Goal: Use online tool/utility: Utilize a website feature to perform a specific function

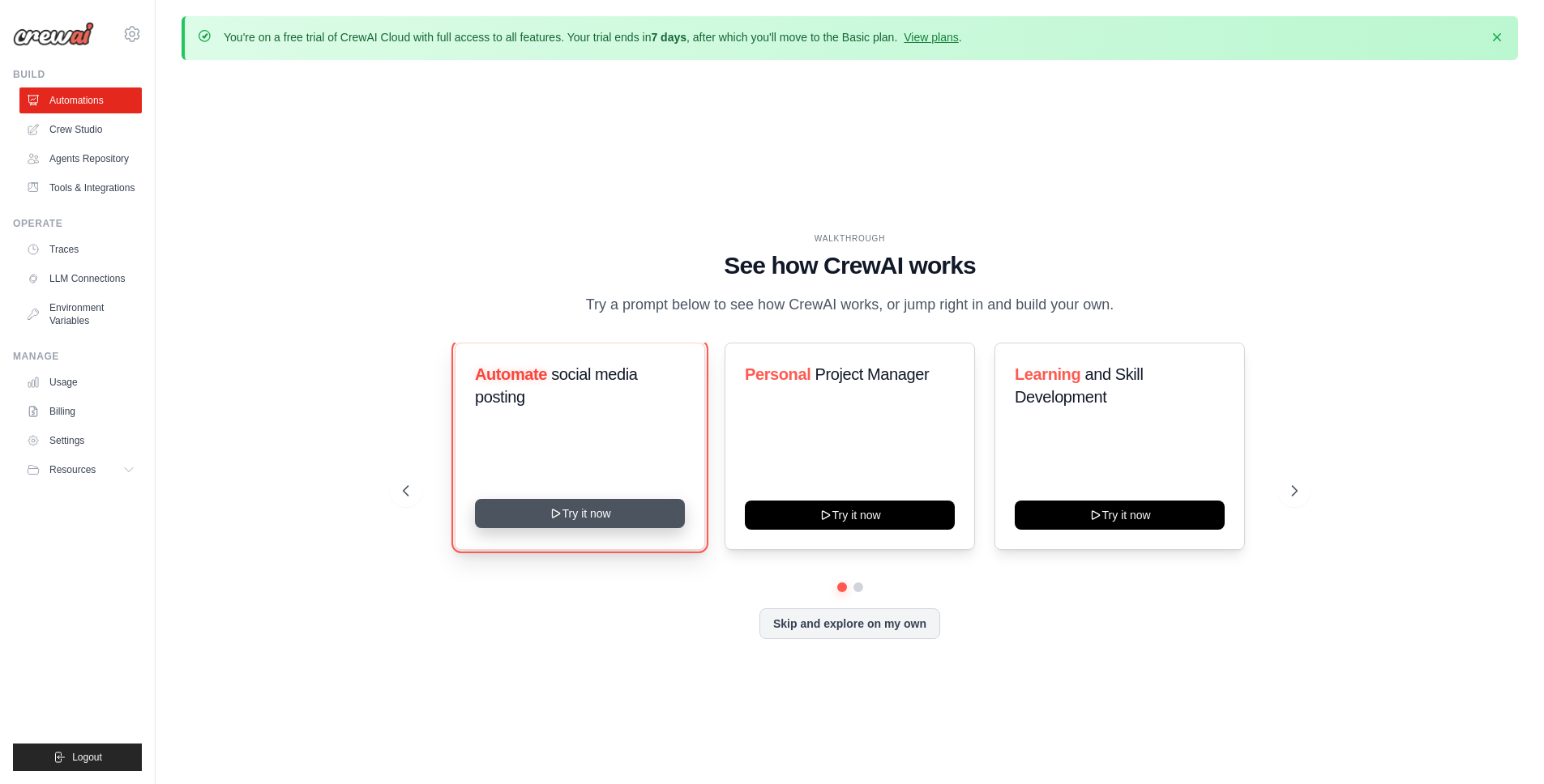
click at [570, 514] on button "Try it now" at bounding box center [579, 513] width 210 height 29
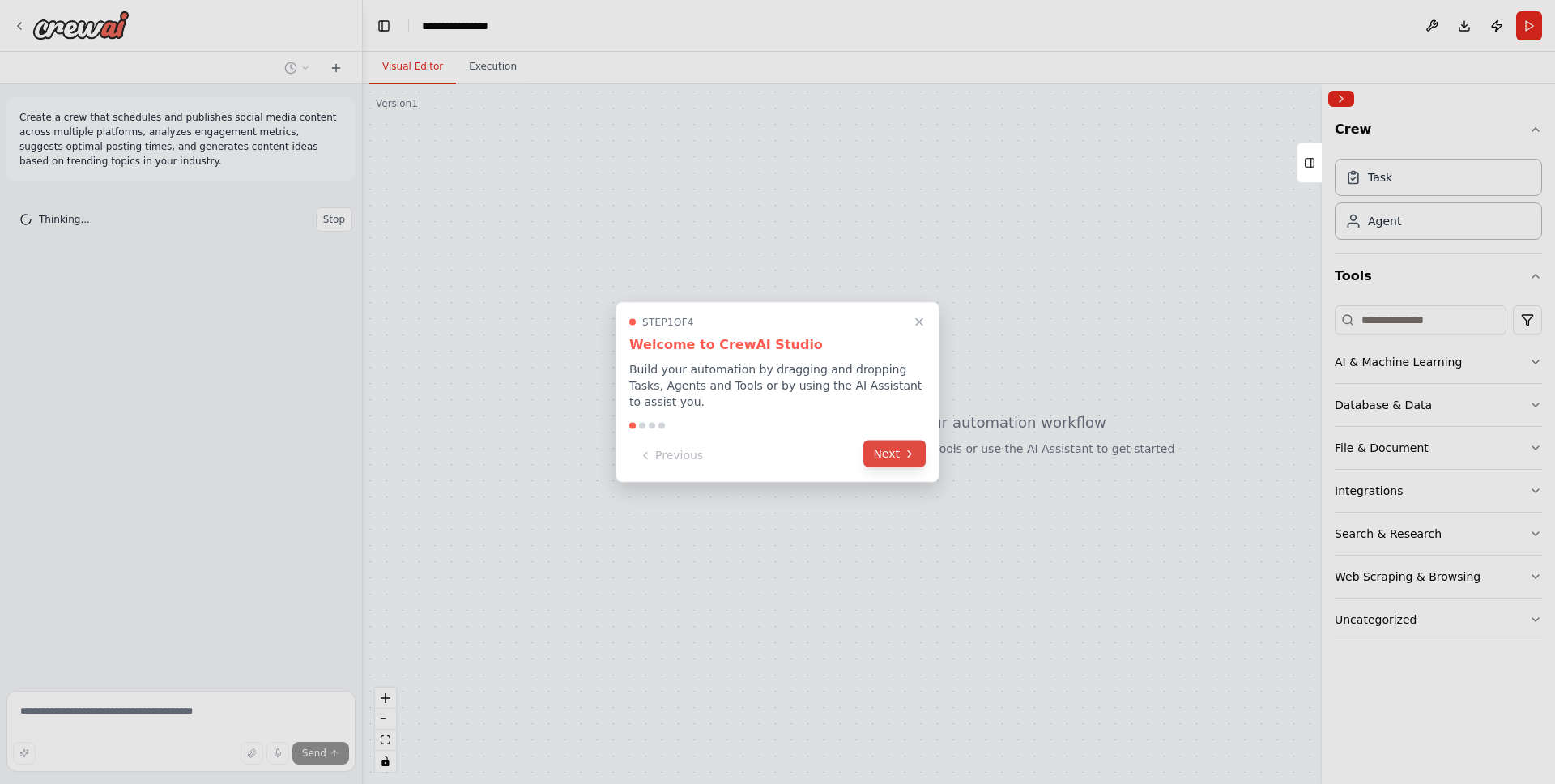
click at [900, 457] on button "Next" at bounding box center [894, 454] width 62 height 27
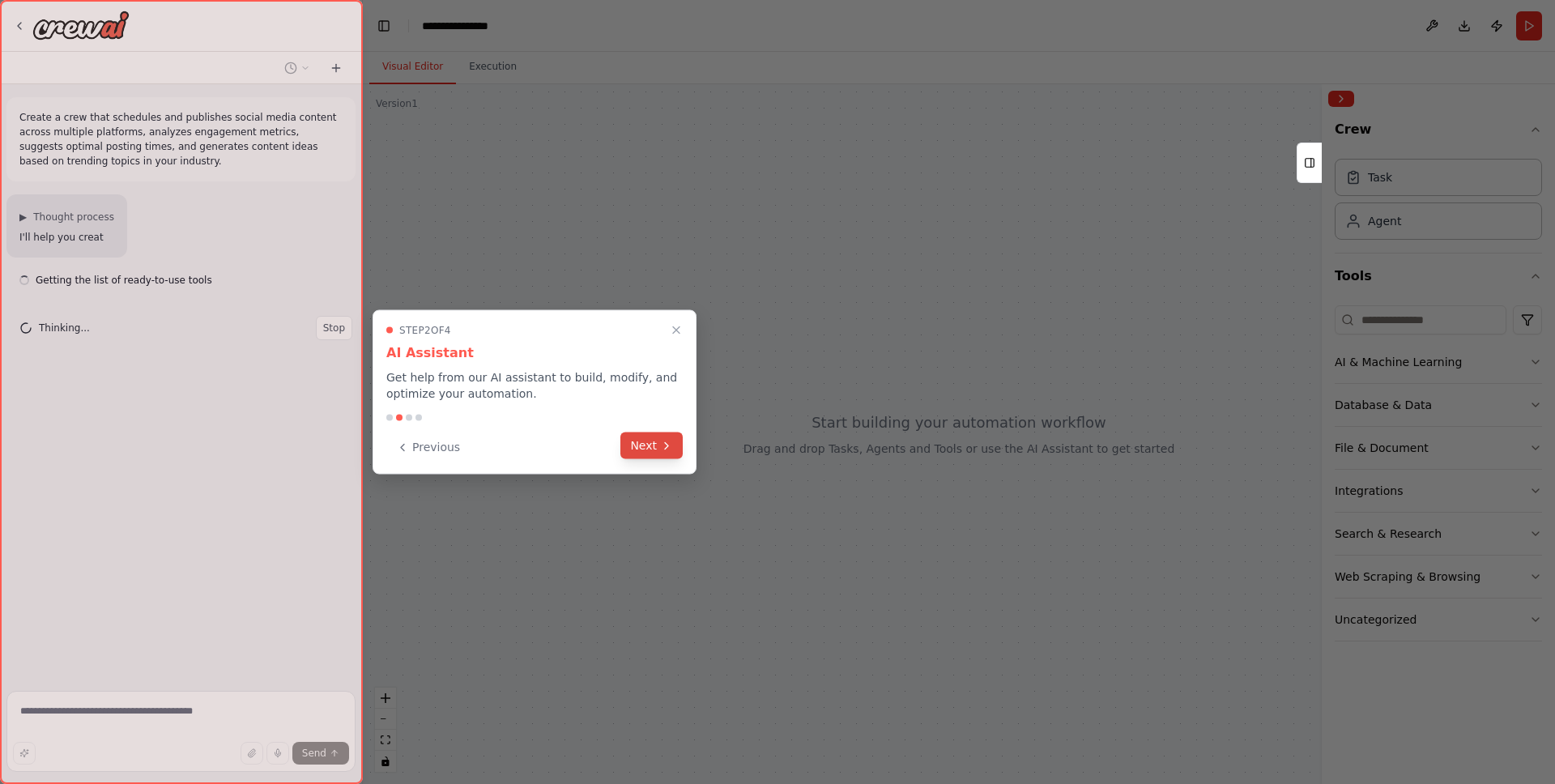
click at [646, 449] on button "Next" at bounding box center [651, 446] width 62 height 27
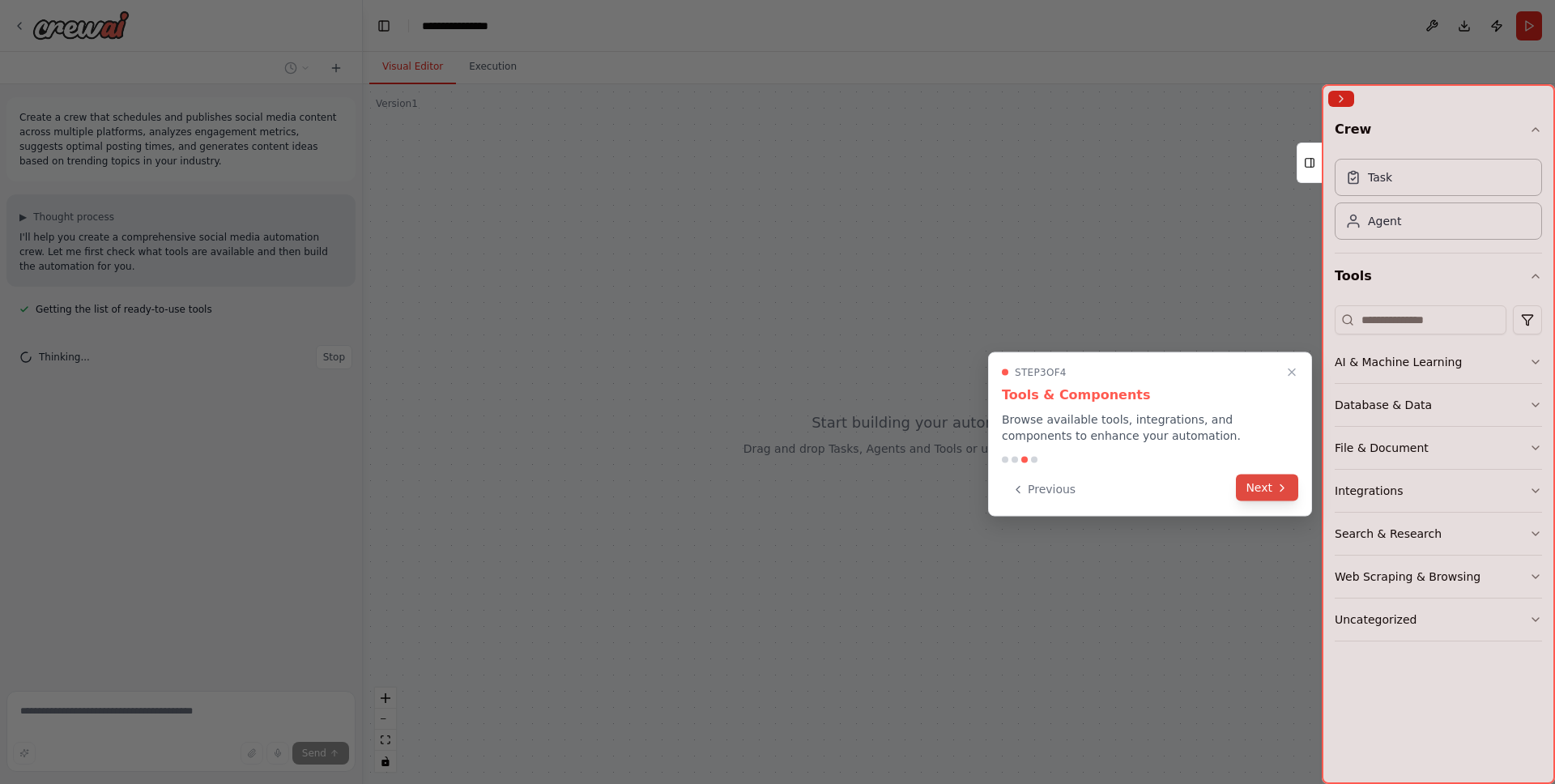
click at [1277, 487] on icon at bounding box center [1282, 488] width 13 height 13
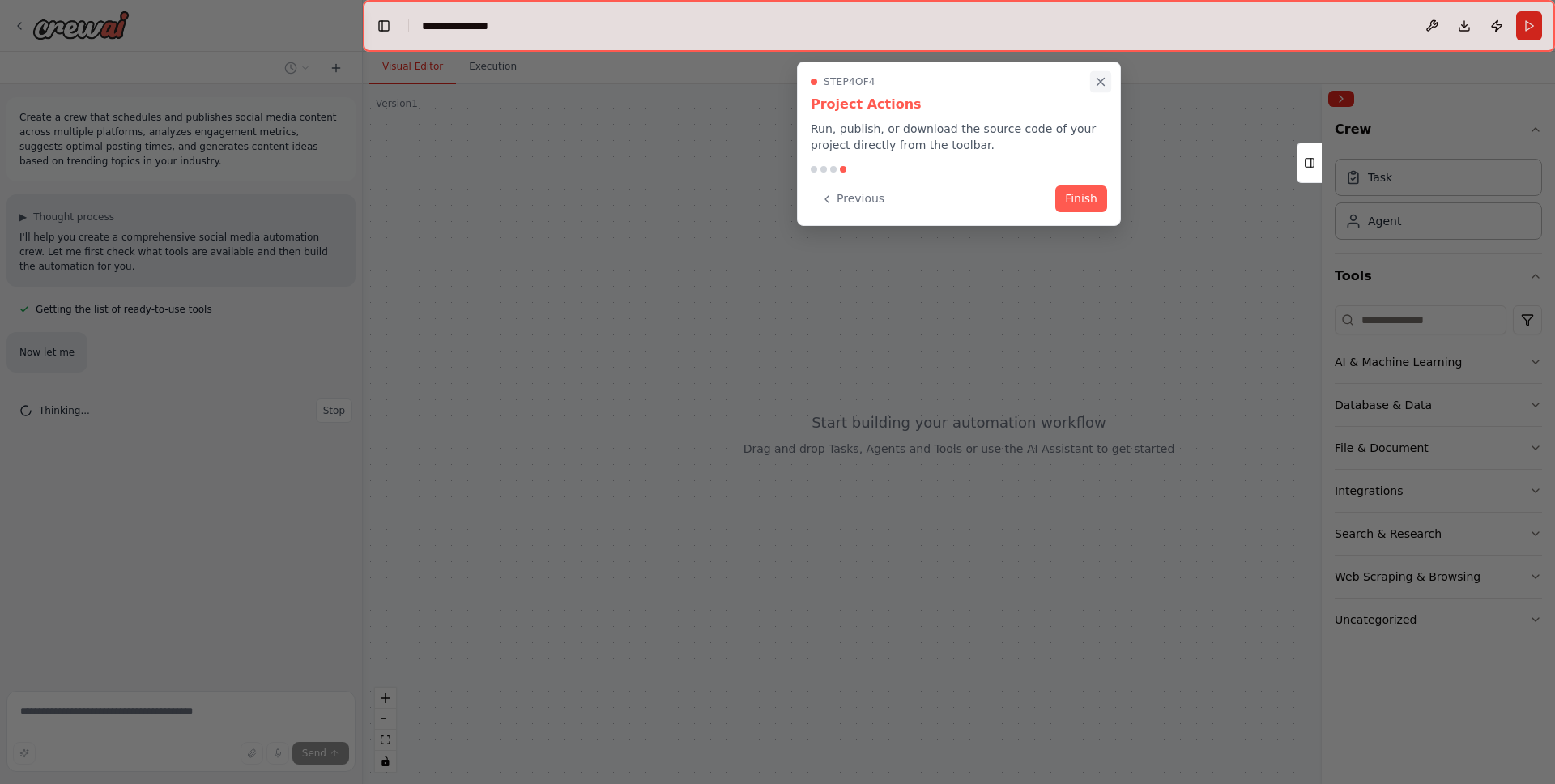
click at [1099, 78] on icon "Close walkthrough" at bounding box center [1101, 82] width 15 height 15
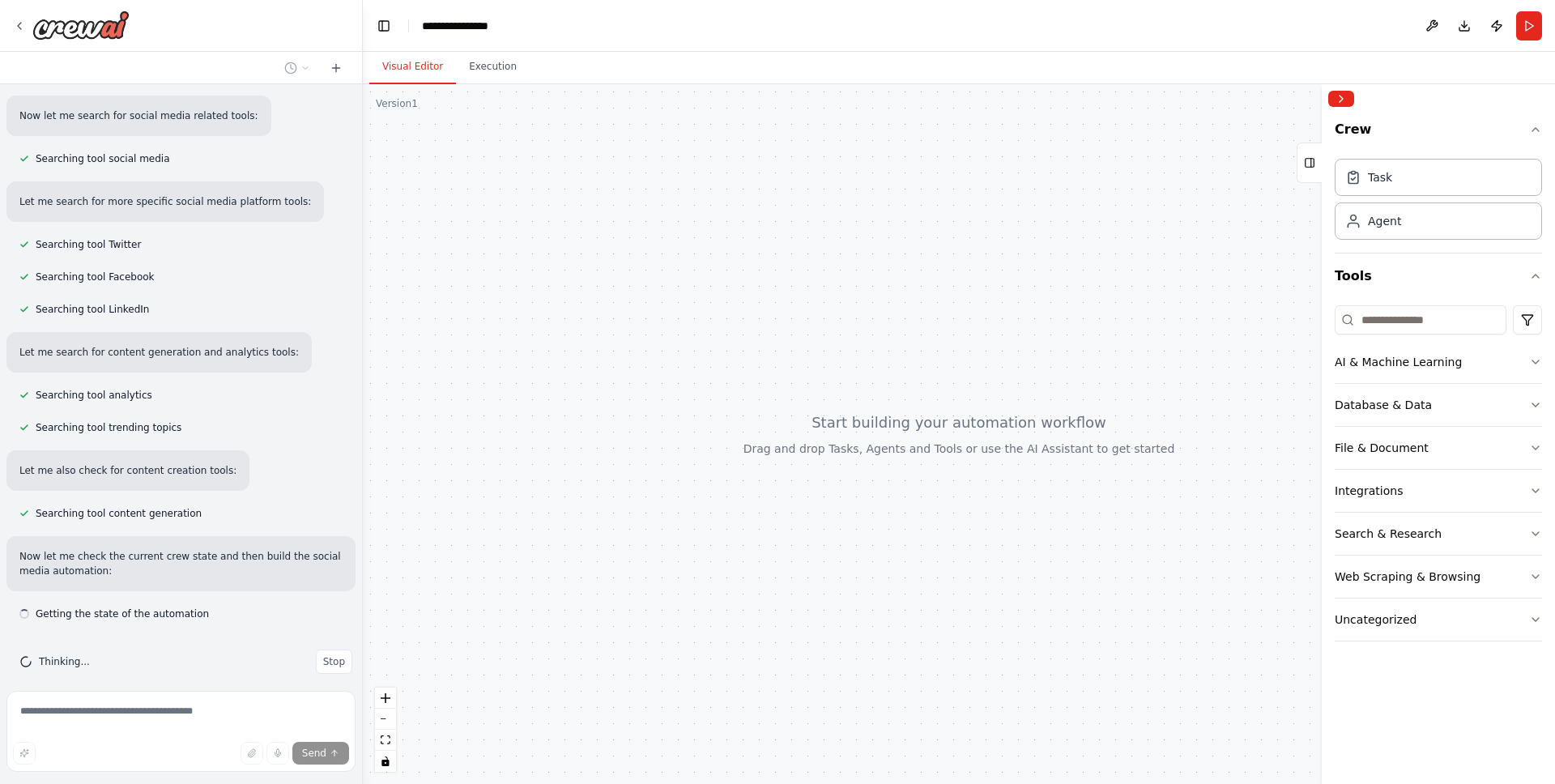
scroll to position [251, 0]
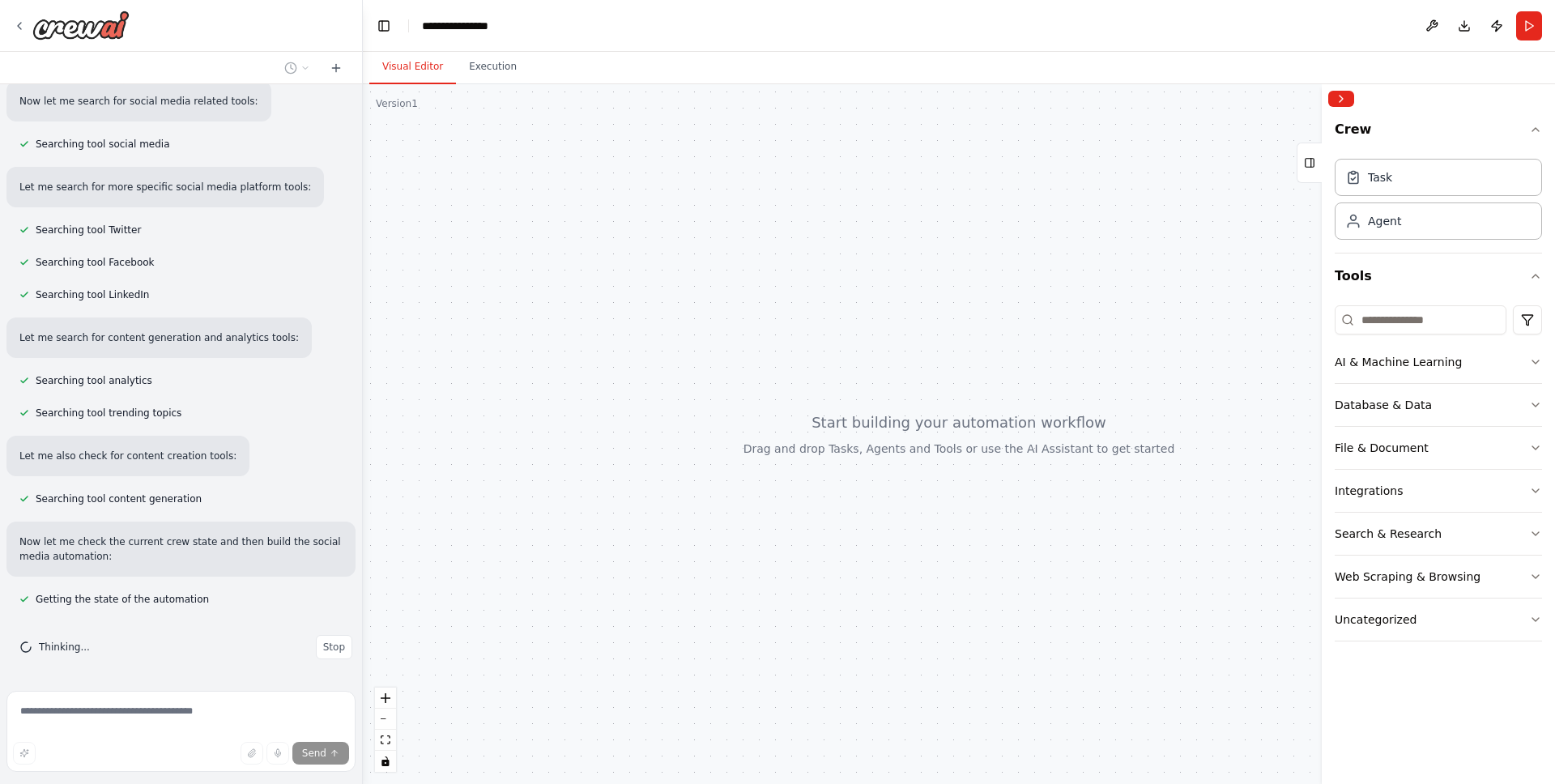
click at [85, 226] on span "Searching tool Twitter" at bounding box center [88, 230] width 105 height 13
click at [80, 270] on div "Searching tool Facebook" at bounding box center [87, 262] width 161 height 19
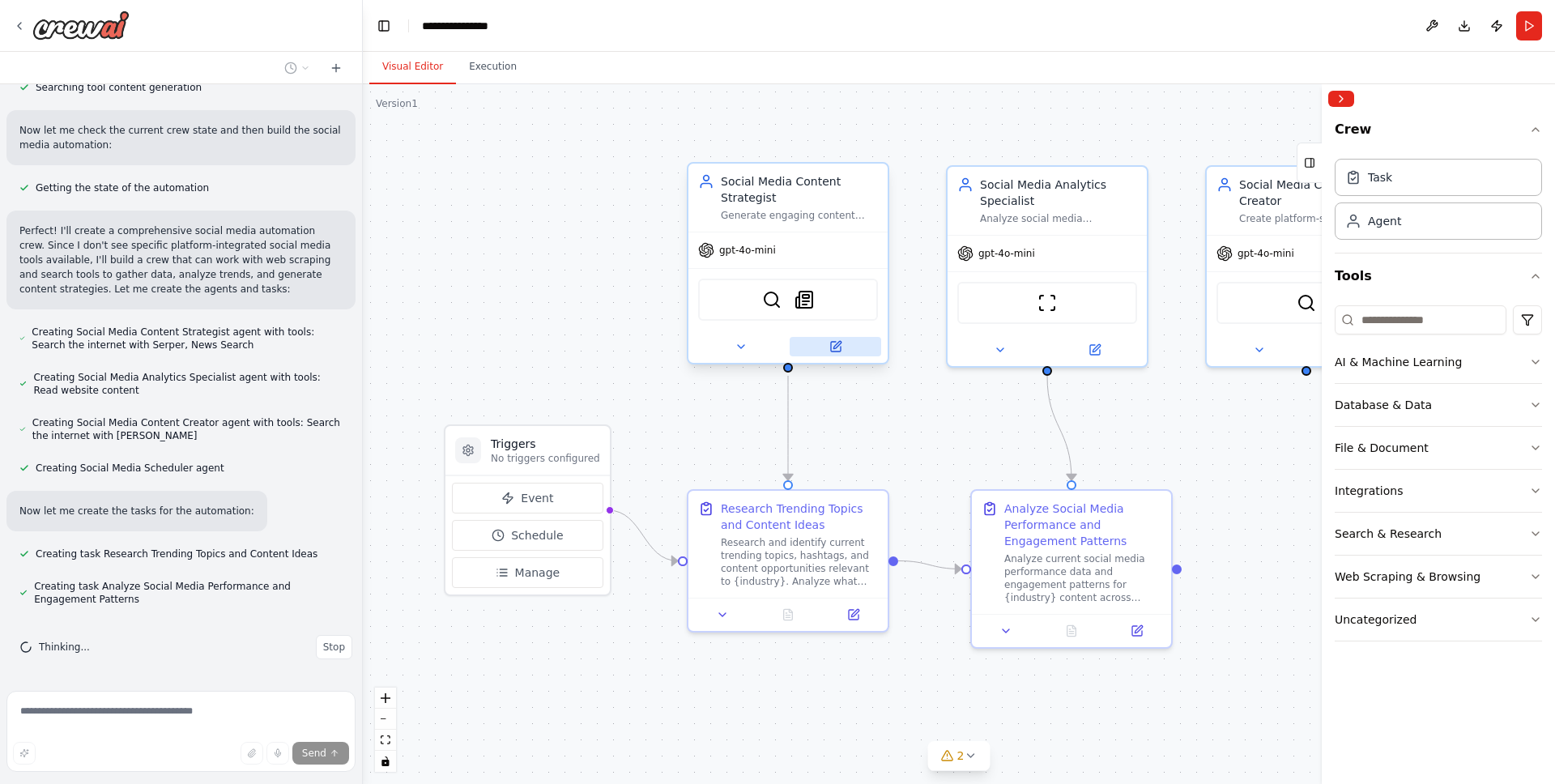
scroll to position [695, 0]
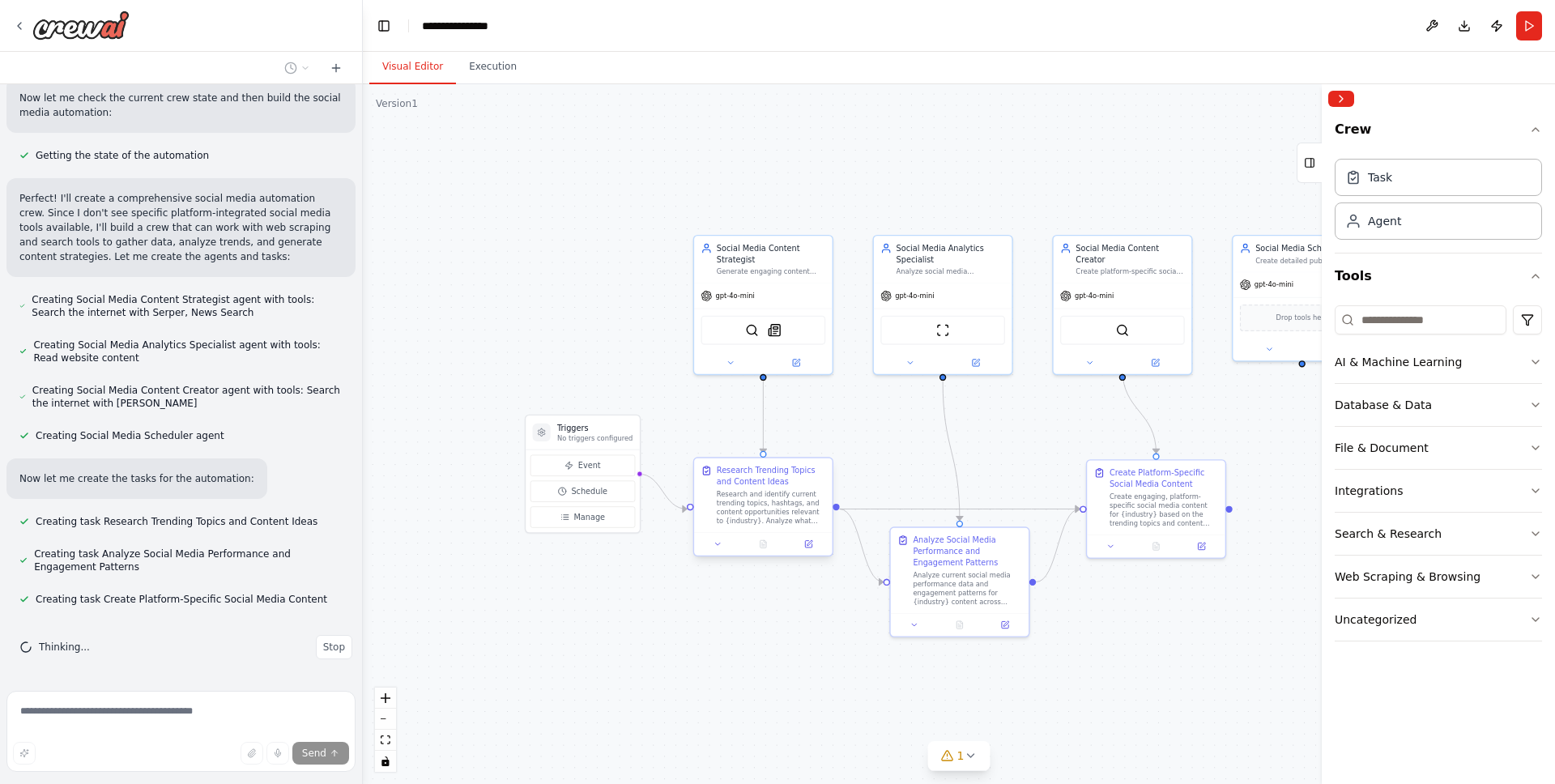
click at [751, 490] on div "Research and identify current trending topics, hashtags, and content opportunit…" at bounding box center [771, 508] width 109 height 36
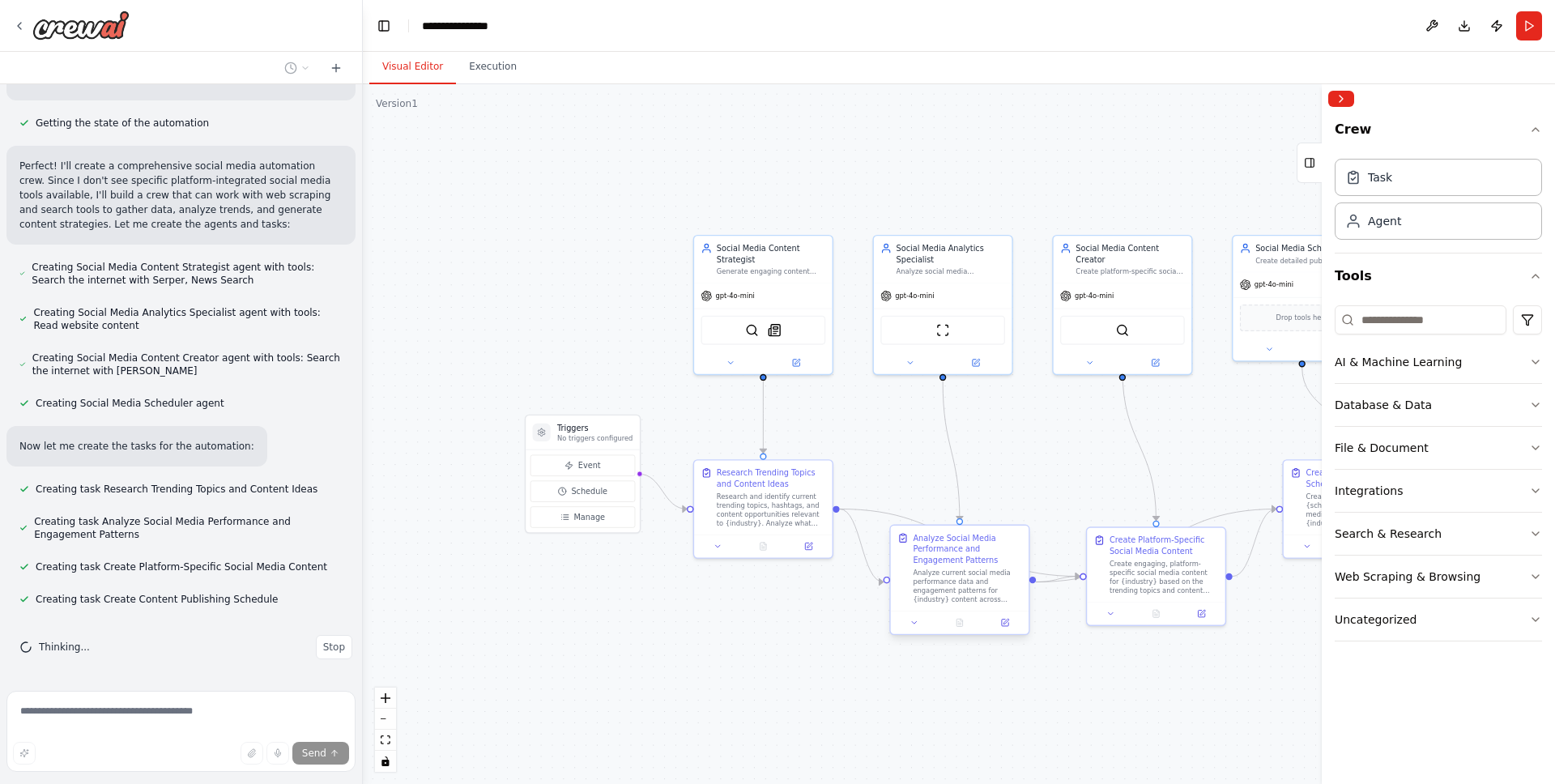
click at [971, 560] on div "Analyze Social Media Performance and Engagement Patterns" at bounding box center [967, 548] width 109 height 34
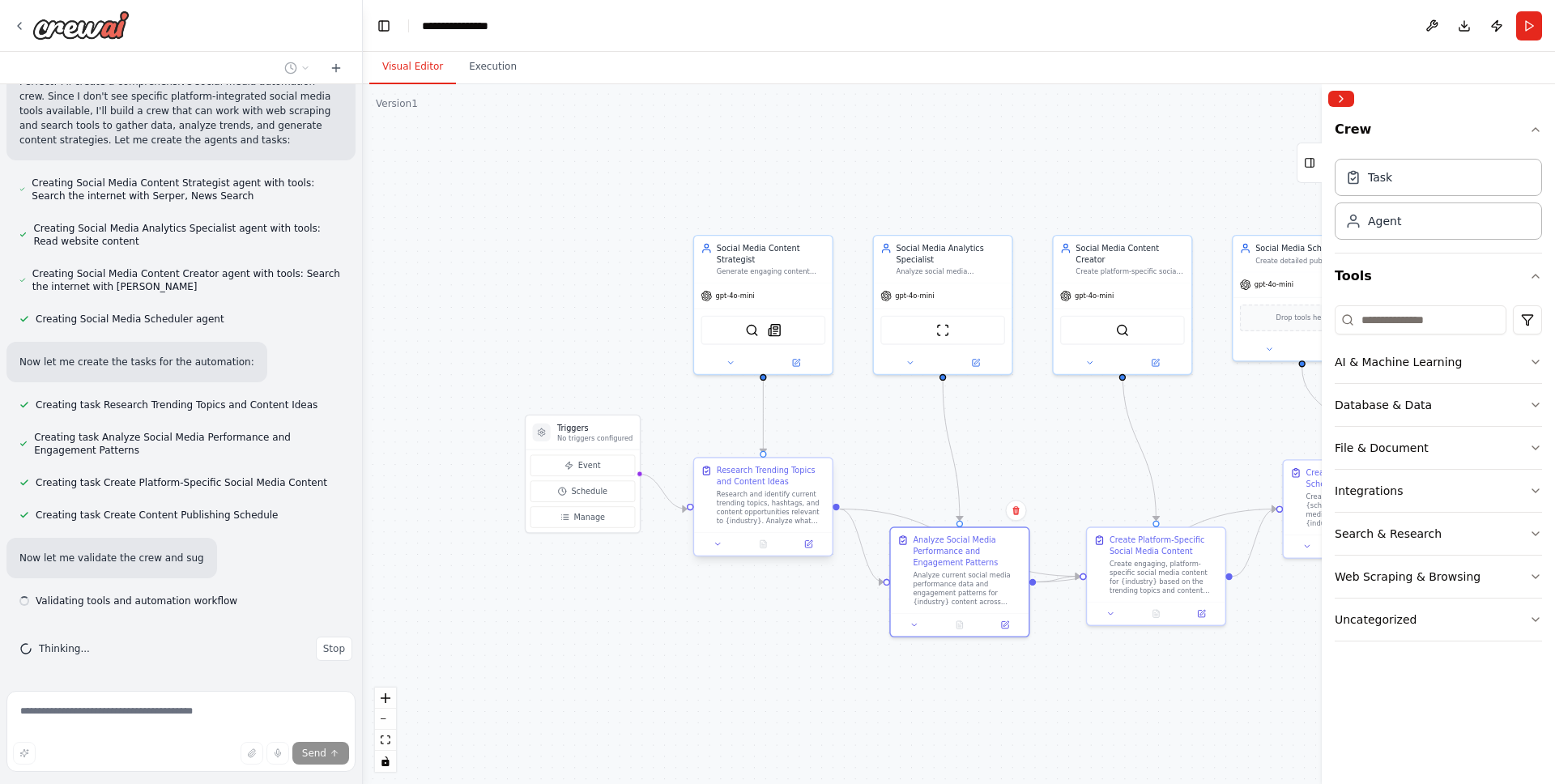
scroll to position [813, 0]
click at [743, 493] on div "Research and identify current trending topics, hashtags, and content opportunit…" at bounding box center [771, 508] width 109 height 36
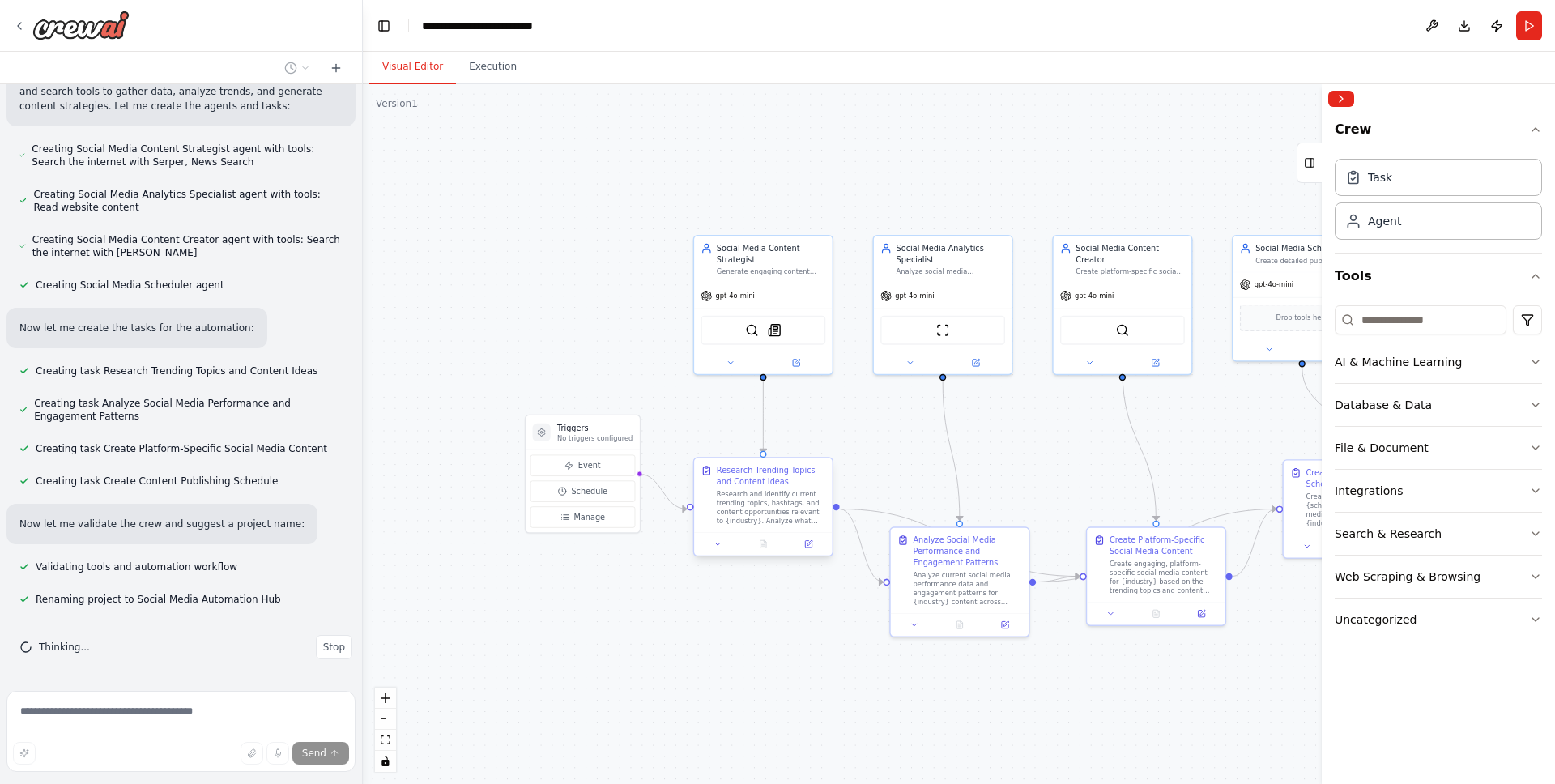
click at [785, 483] on div "Research Trending Topics and Content Ideas" at bounding box center [771, 475] width 109 height 22
click at [803, 546] on button at bounding box center [808, 543] width 39 height 14
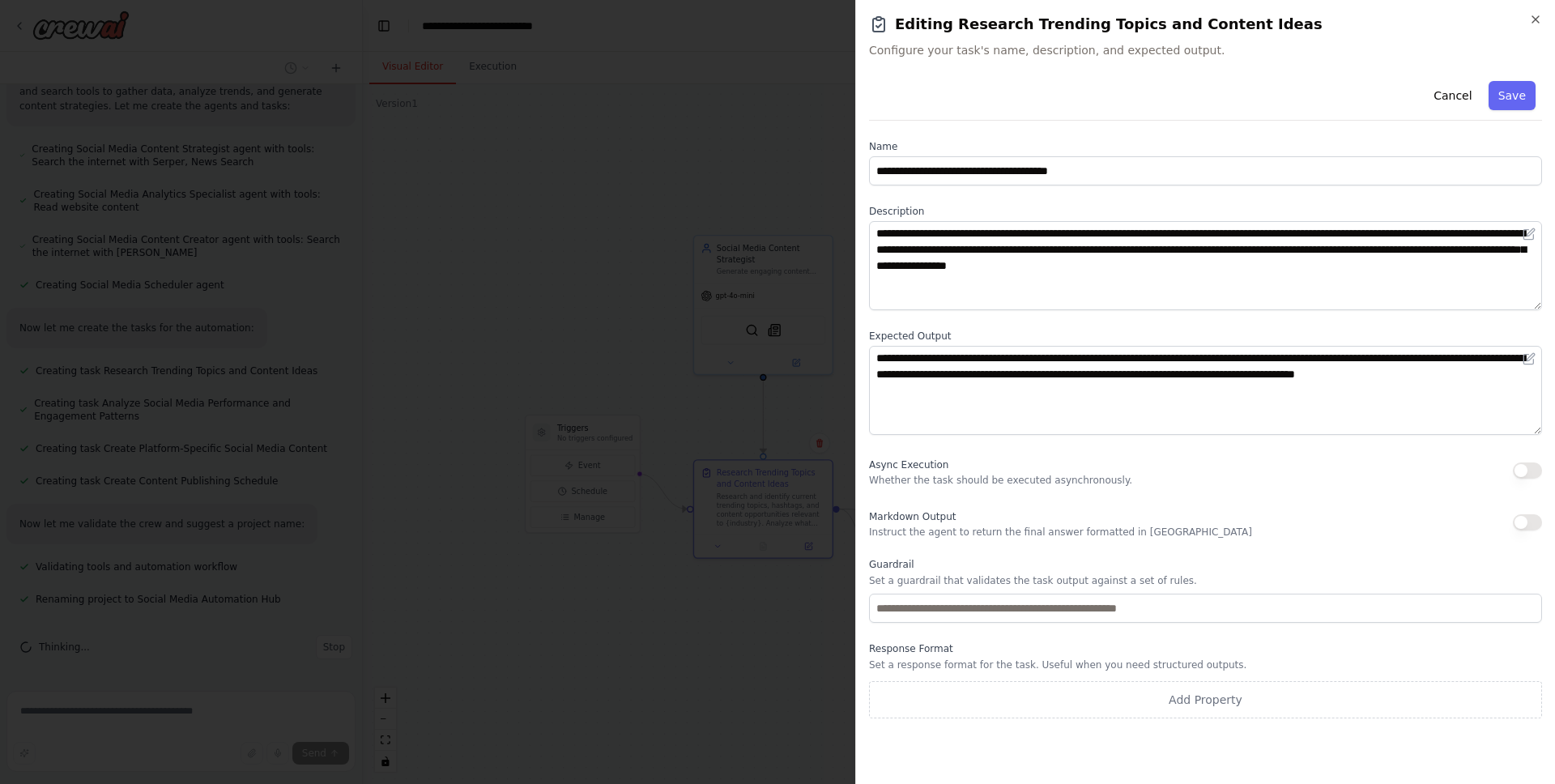
scroll to position [884, 0]
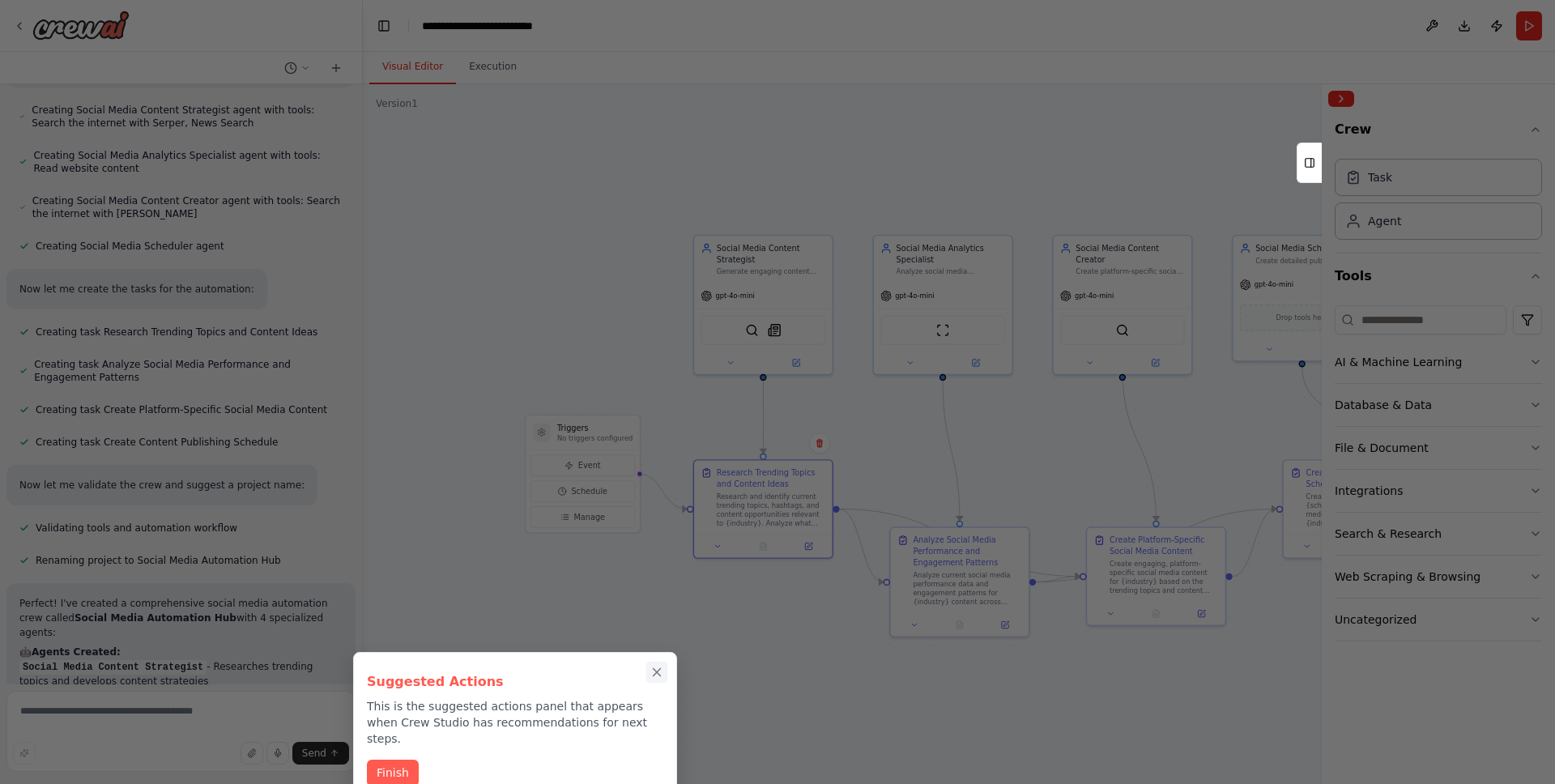
click at [658, 667] on icon "Close walkthrough" at bounding box center [657, 672] width 15 height 15
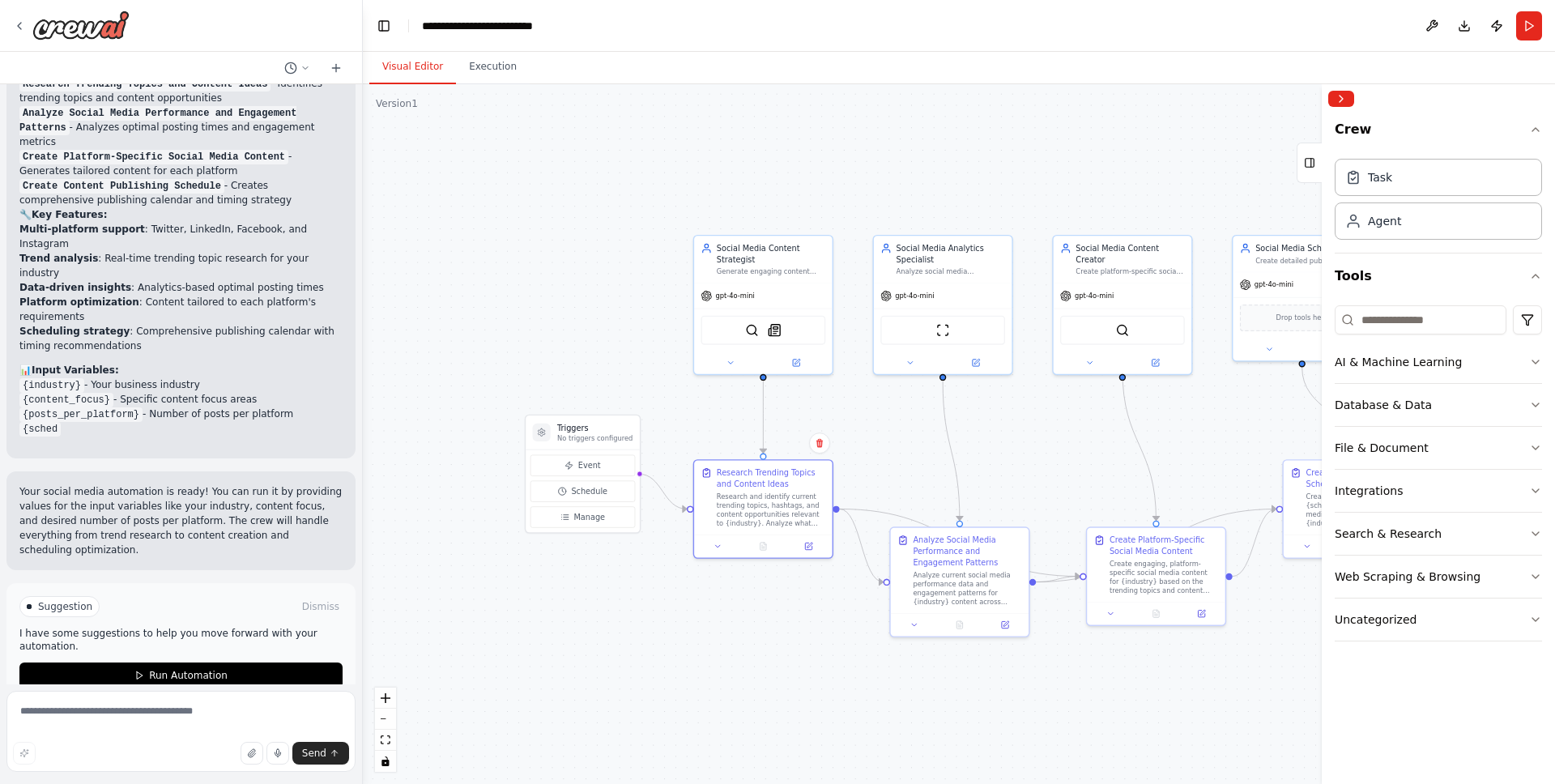
scroll to position [1613, 0]
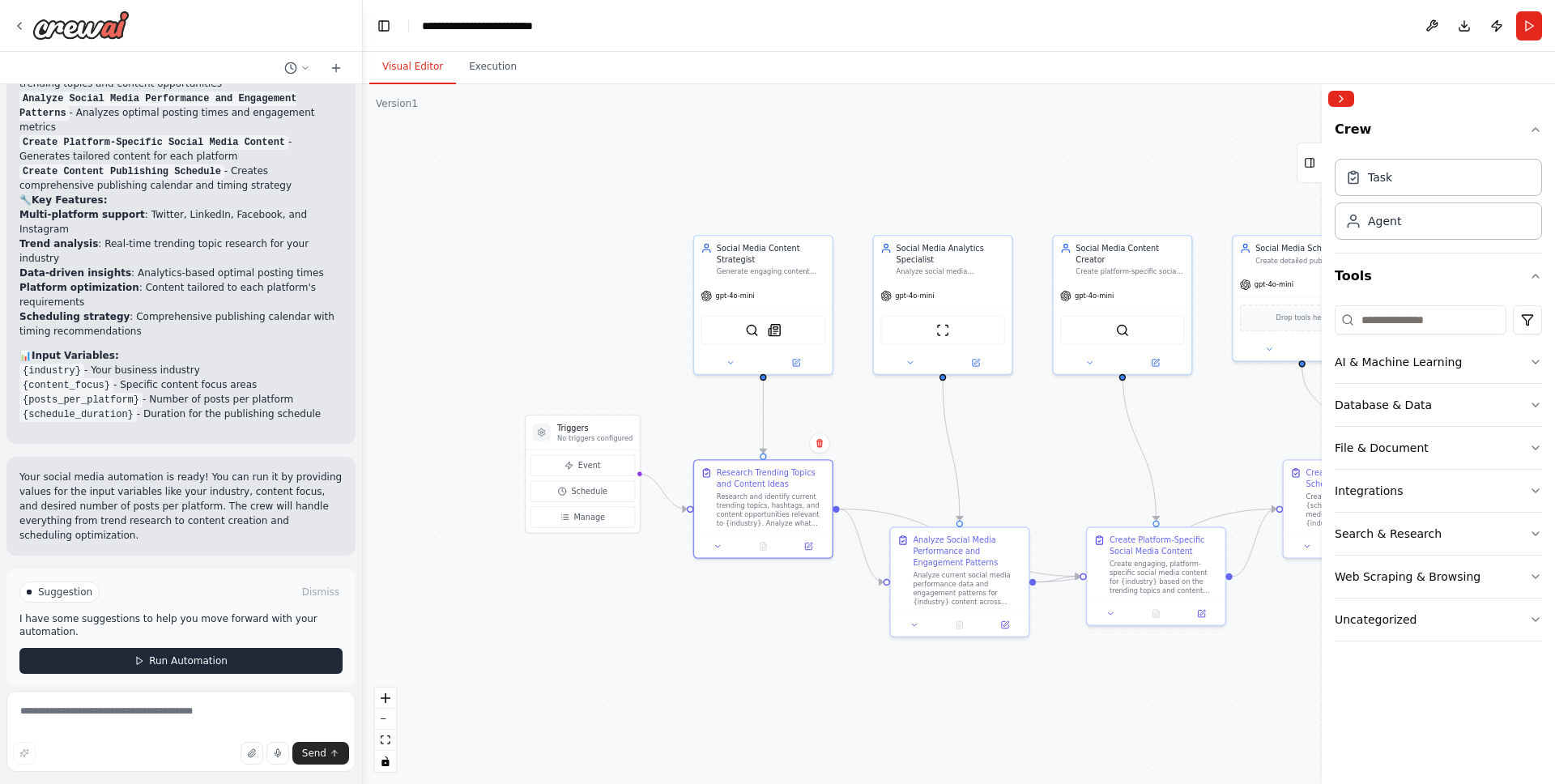
click at [168, 655] on span "Run Automation" at bounding box center [188, 661] width 79 height 13
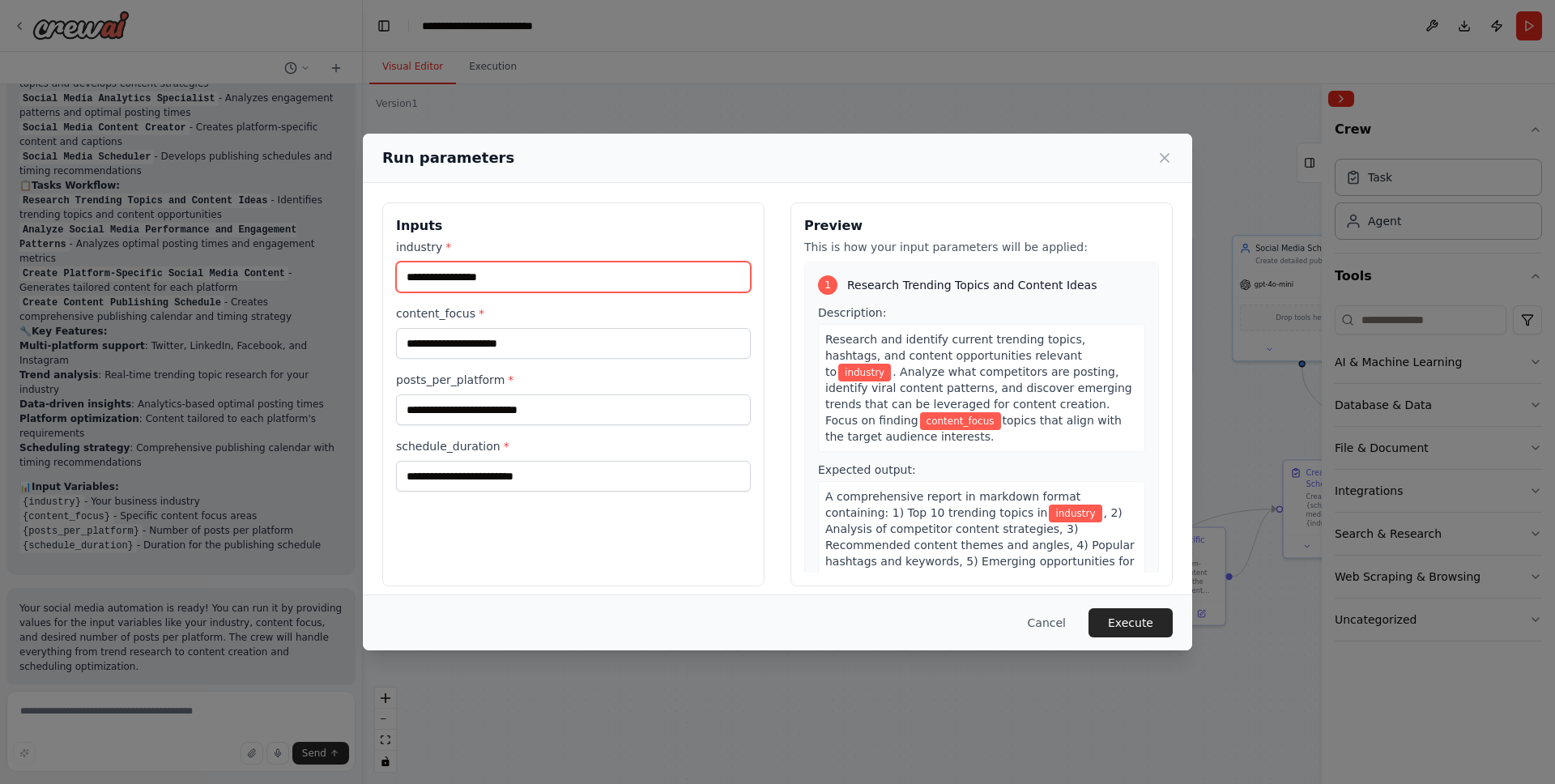
click at [484, 276] on input "industry *" at bounding box center [573, 276] width 355 height 31
type input "**********"
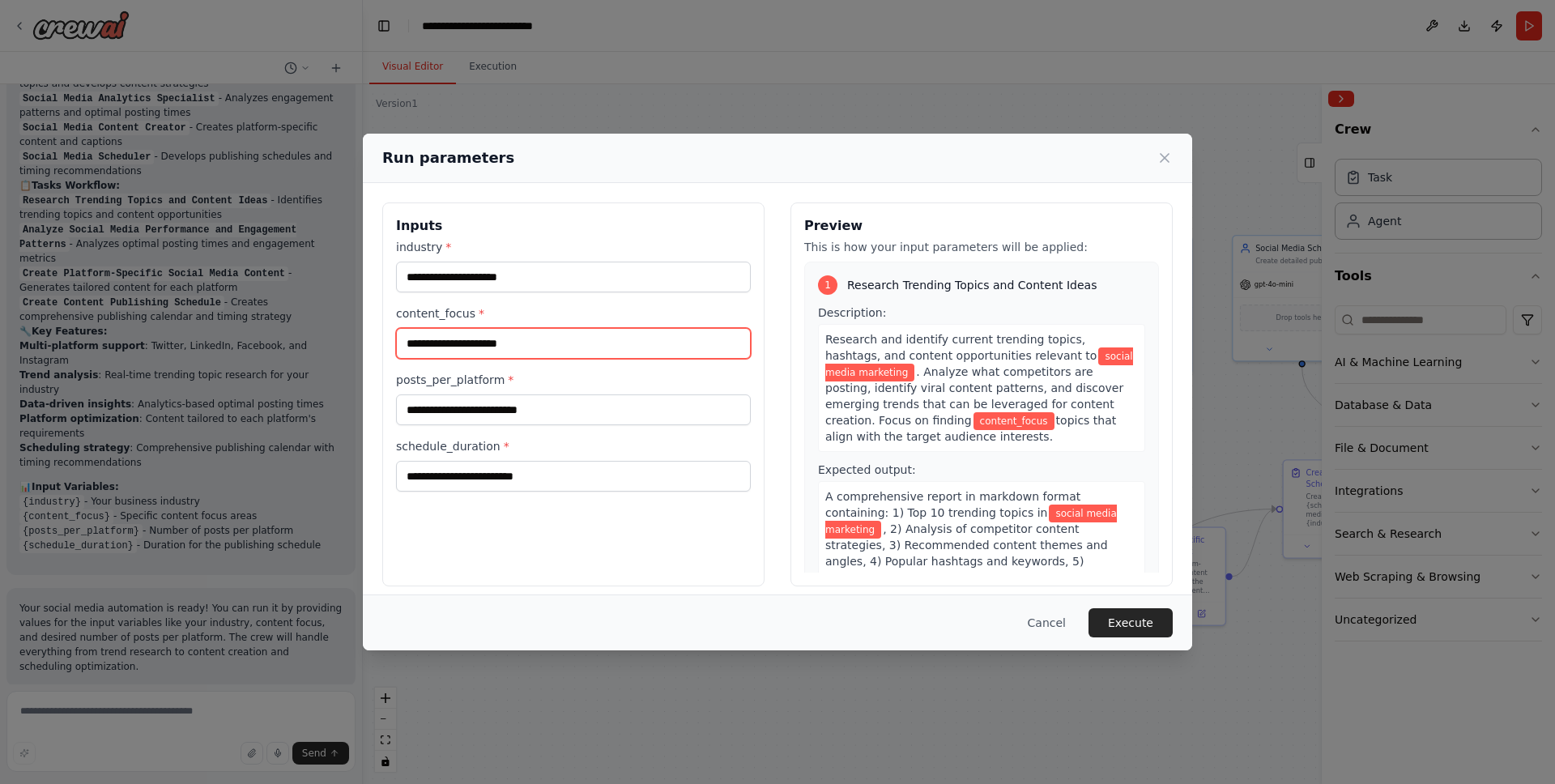
click at [595, 346] on input "content_focus *" at bounding box center [573, 343] width 355 height 31
type input "*********"
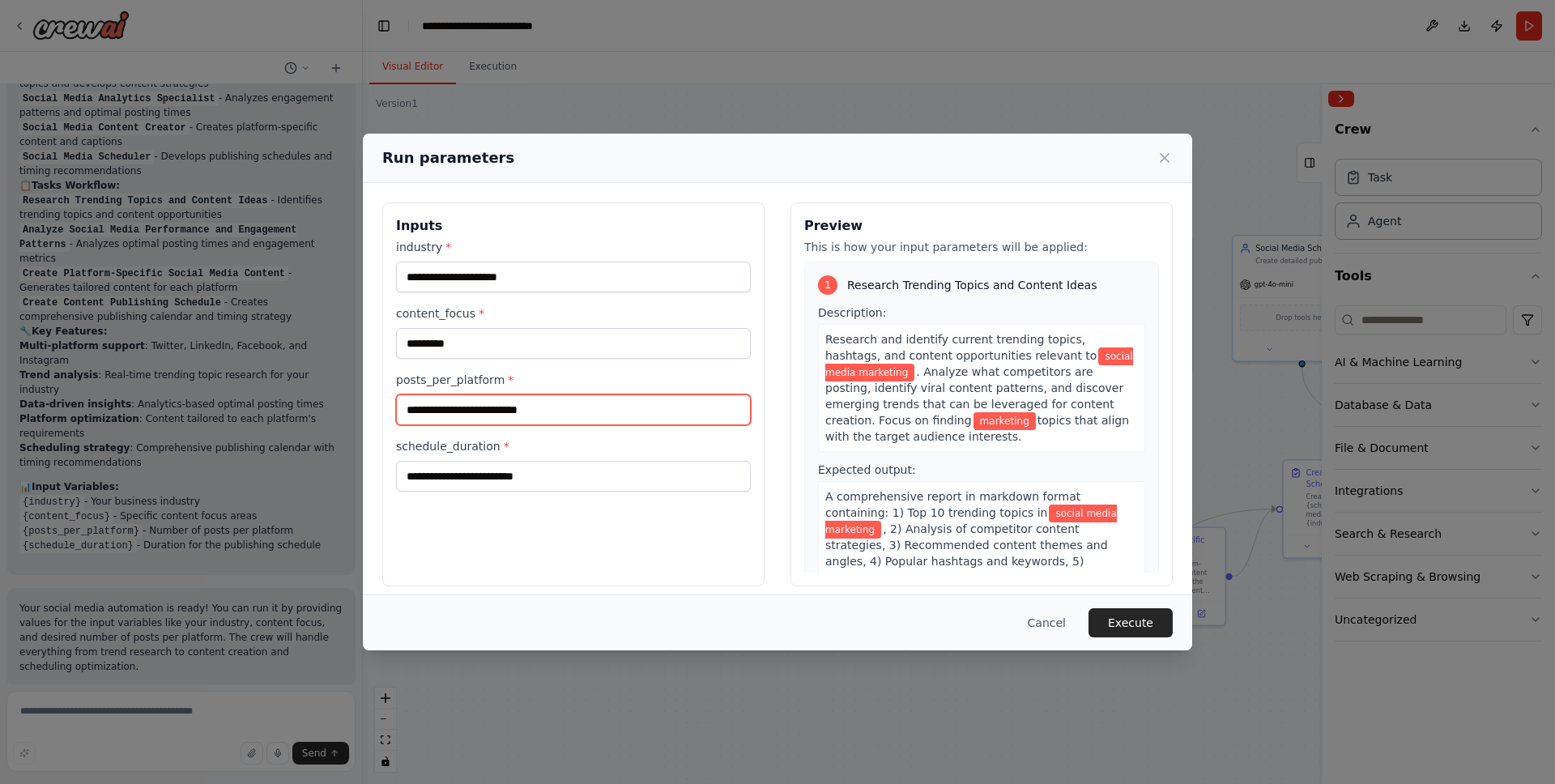
click at [539, 408] on input "posts_per_platform *" at bounding box center [573, 409] width 355 height 31
type input "*"
type input "**"
click at [534, 478] on input "schedule_duration *" at bounding box center [573, 475] width 355 height 31
type input "*****"
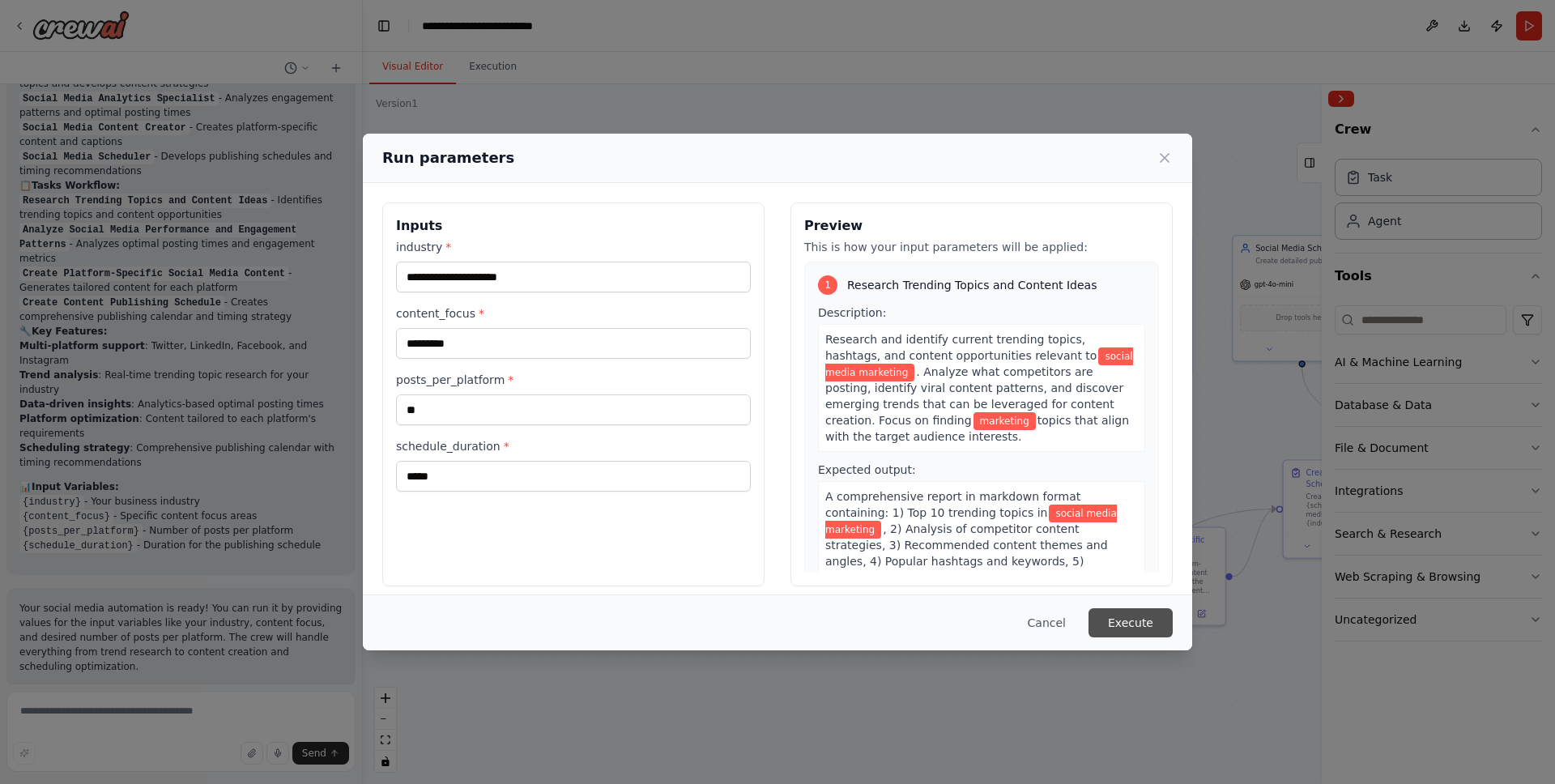
click at [1140, 629] on button "Execute" at bounding box center [1131, 622] width 85 height 29
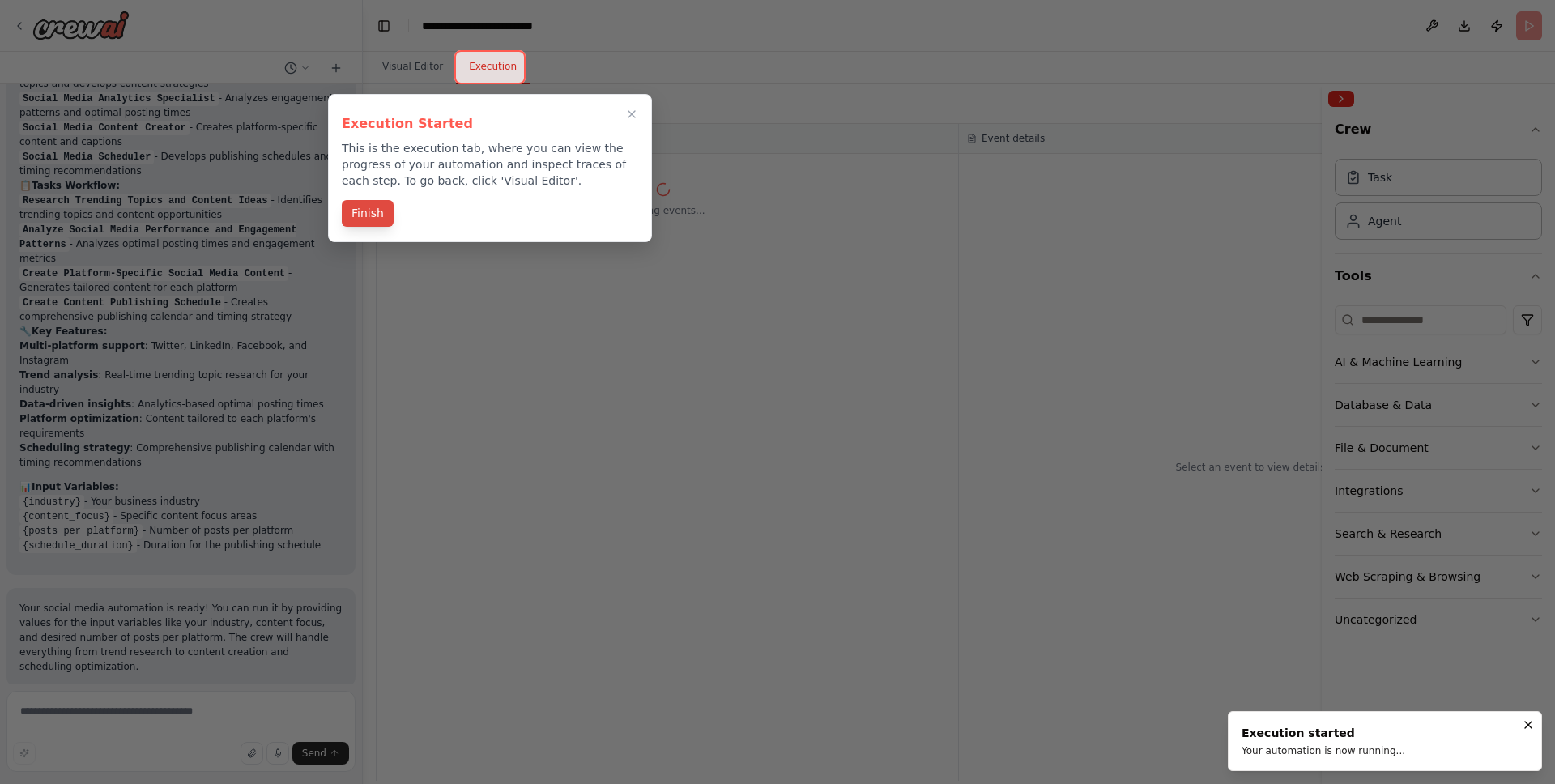
click at [373, 202] on button "Finish" at bounding box center [368, 213] width 51 height 27
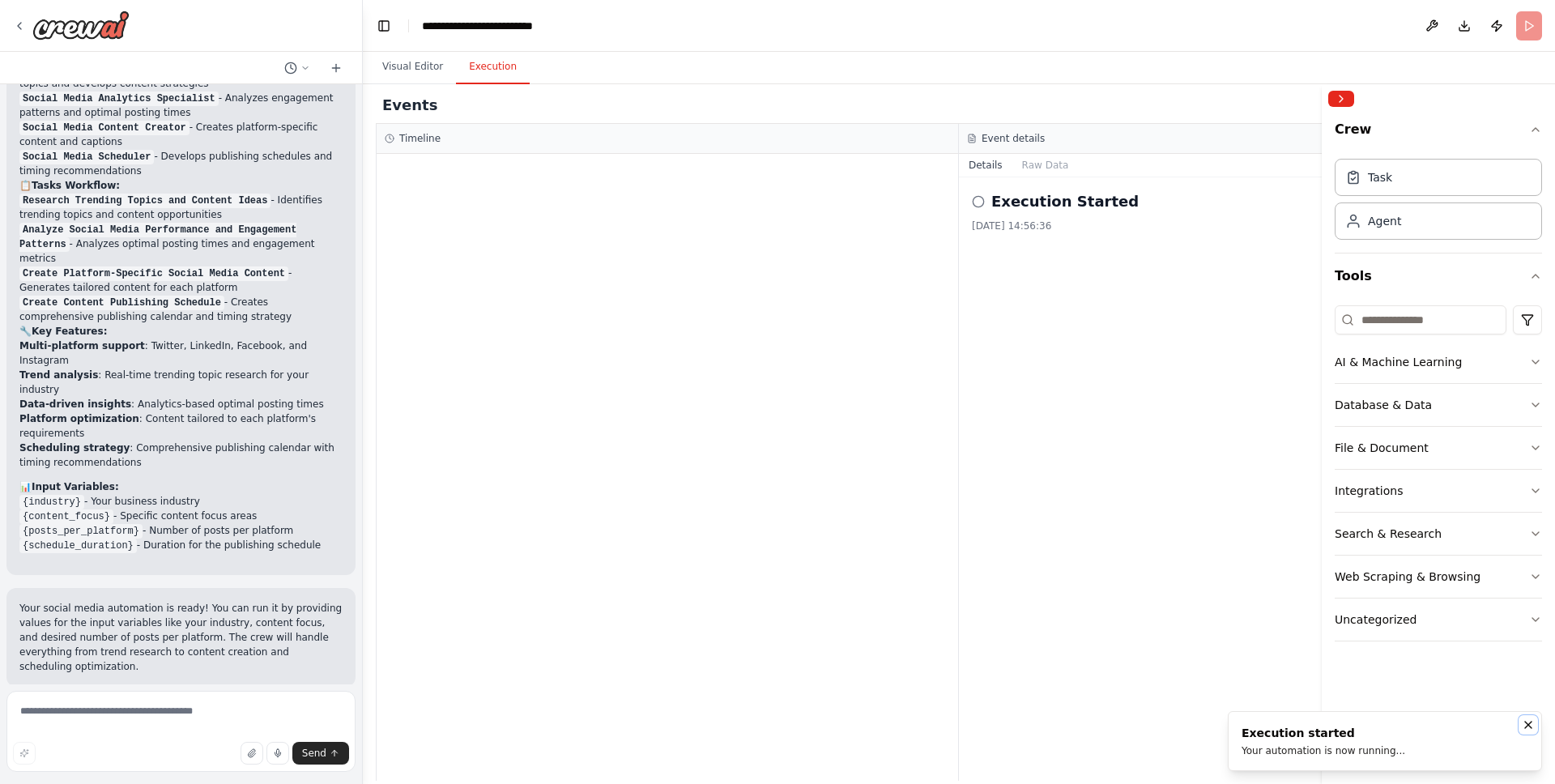
click at [1527, 723] on icon "Notifications (F8)" at bounding box center [1528, 725] width 13 height 13
click at [1034, 169] on button "Raw Data" at bounding box center [1046, 164] width 66 height 22
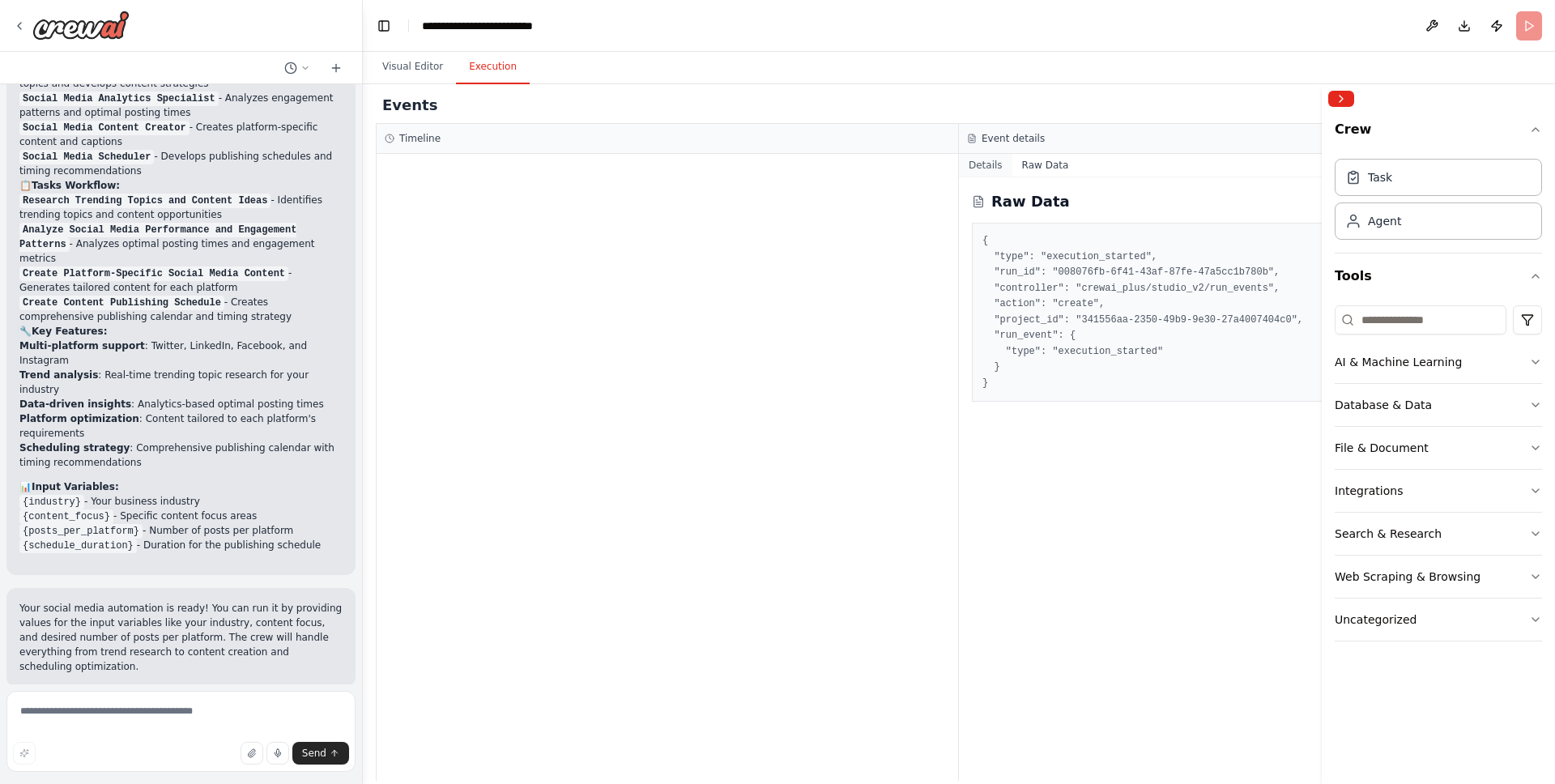
click at [990, 164] on button "Details" at bounding box center [986, 164] width 53 height 22
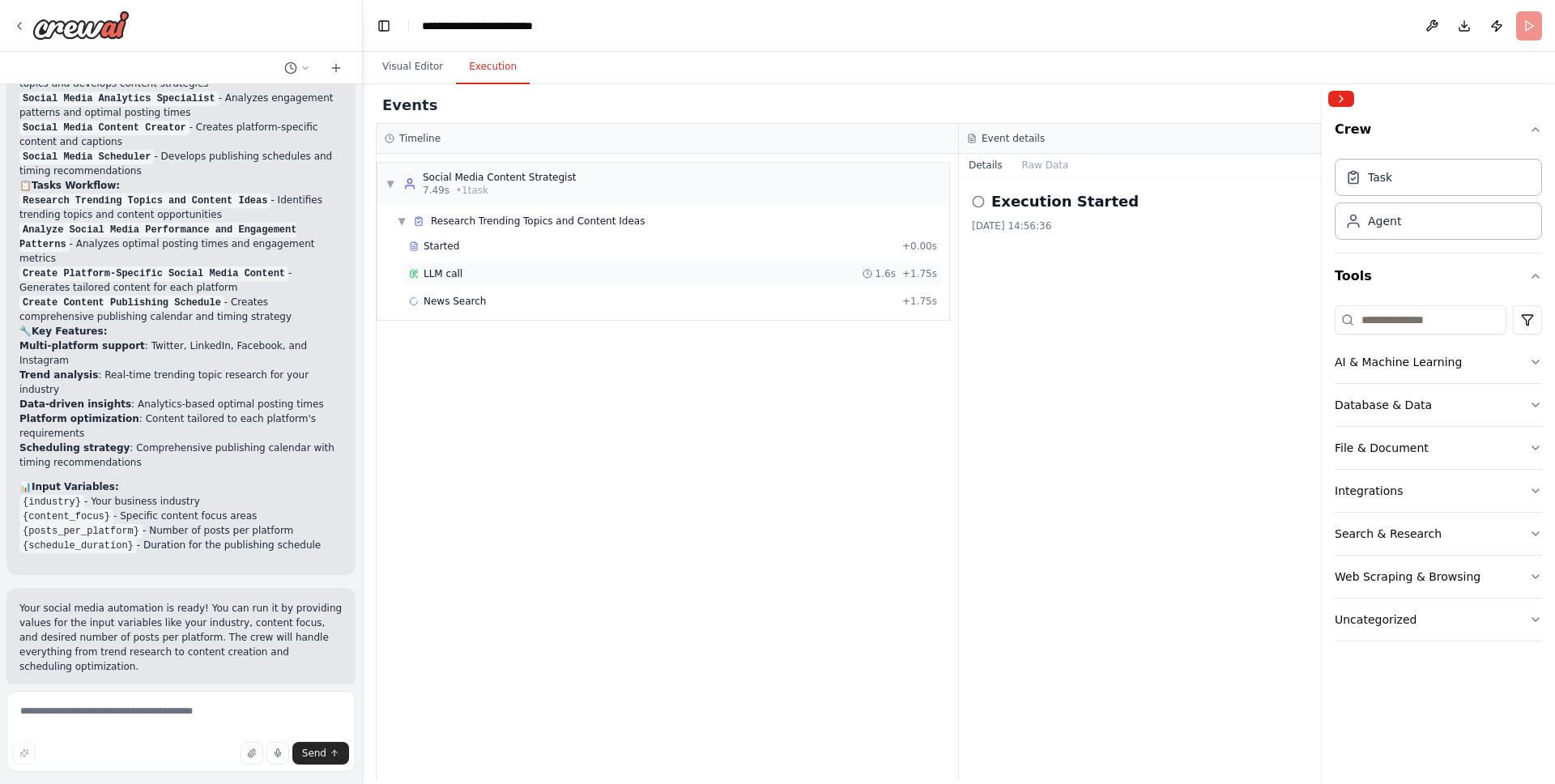
click at [466, 275] on div "LLM call 1.6s + 1.75s" at bounding box center [673, 274] width 528 height 13
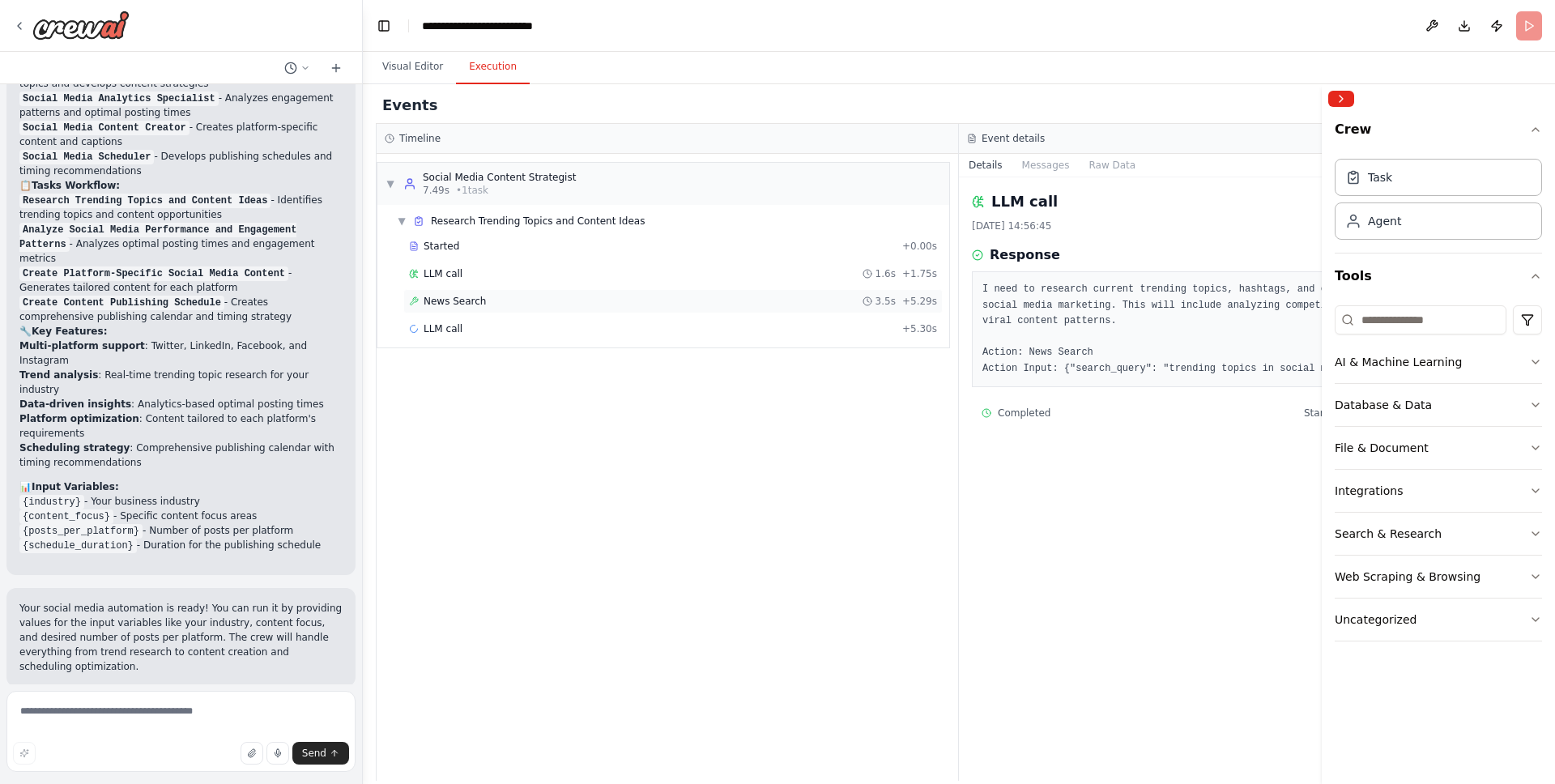
click at [477, 298] on span "News Search" at bounding box center [455, 301] width 62 height 13
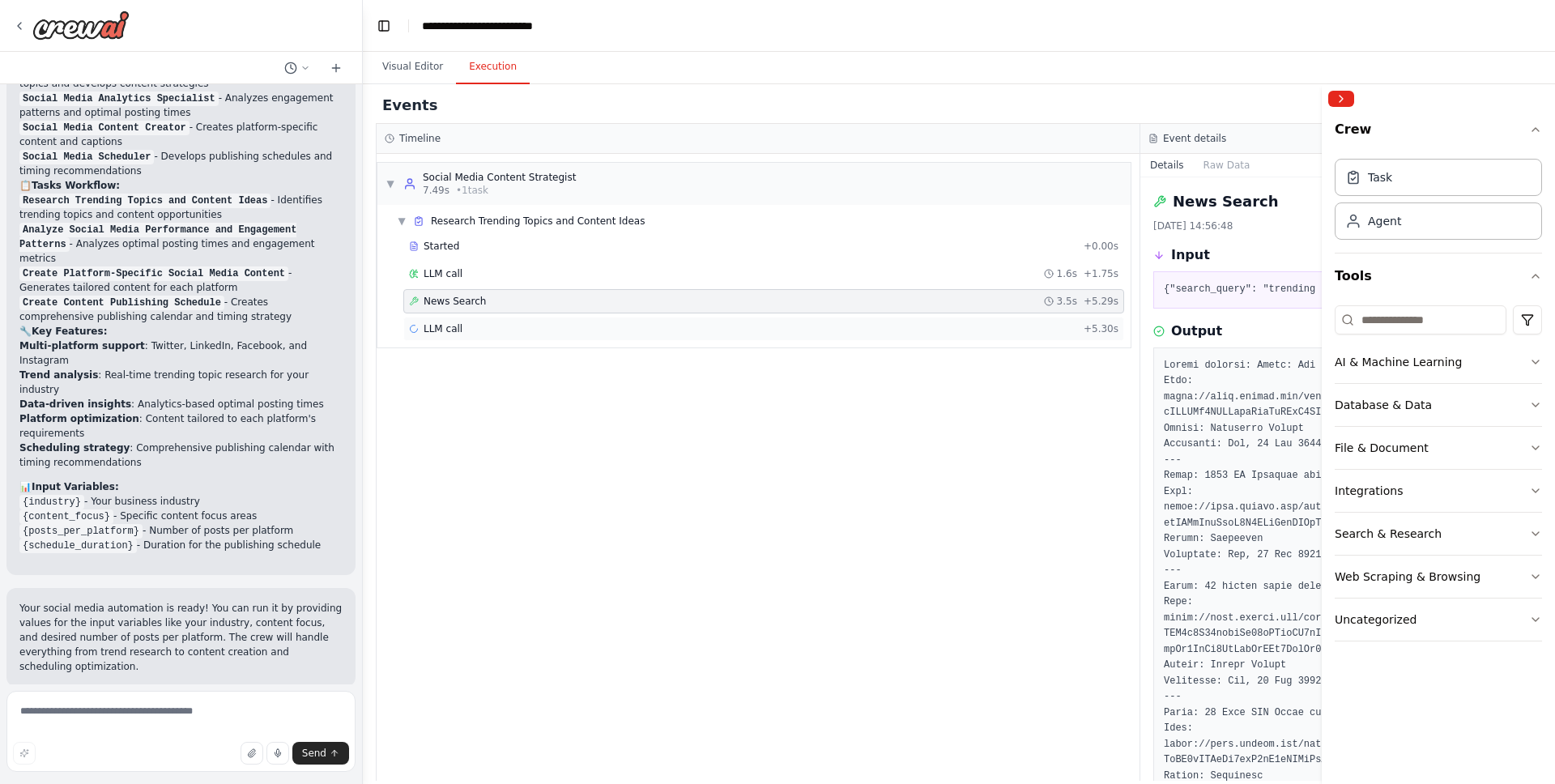
click at [484, 324] on div "LLM call + 5.30s" at bounding box center [763, 329] width 709 height 13
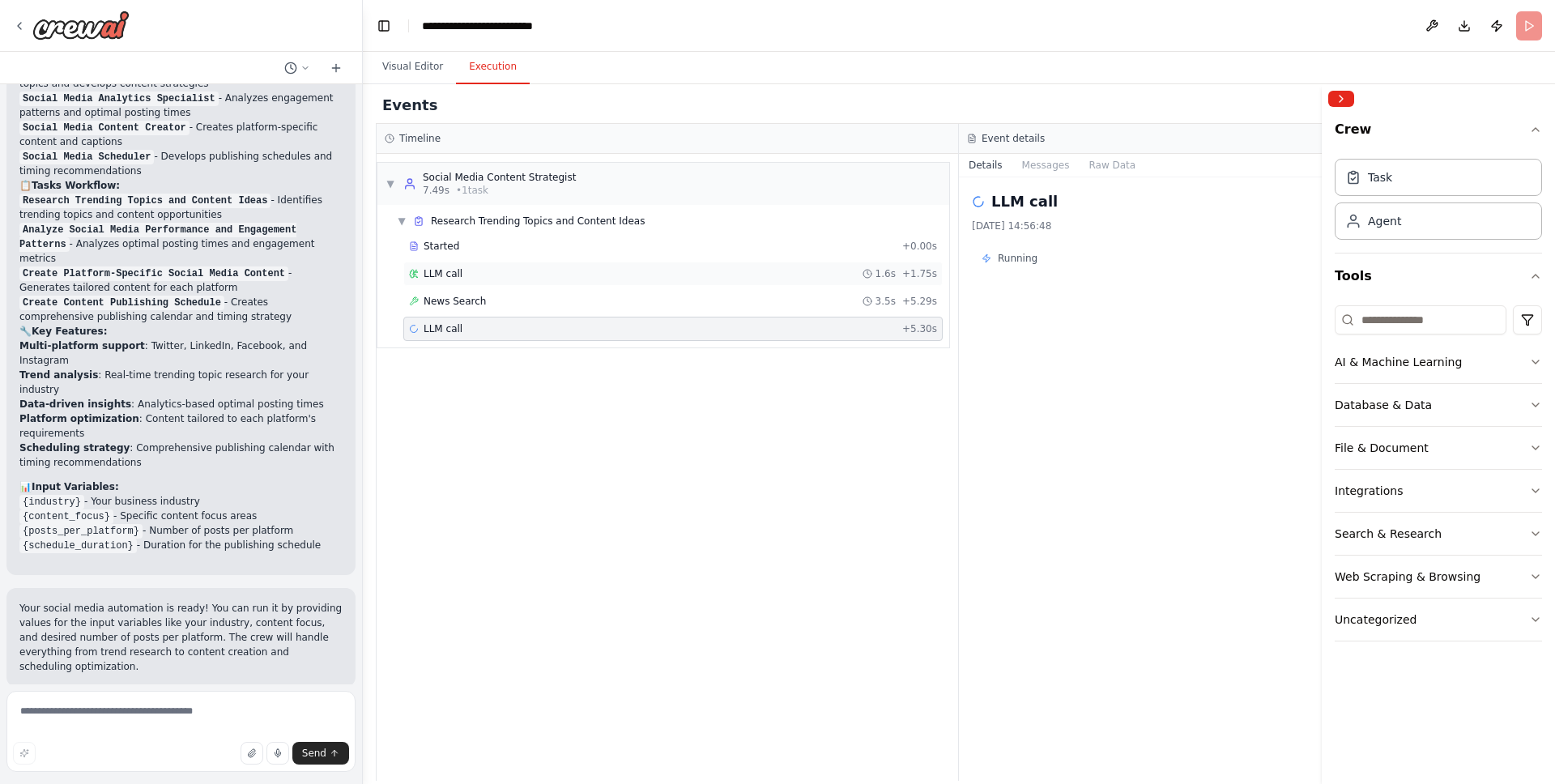
click at [468, 280] on div "LLM call 1.6s + 1.75s" at bounding box center [673, 274] width 528 height 13
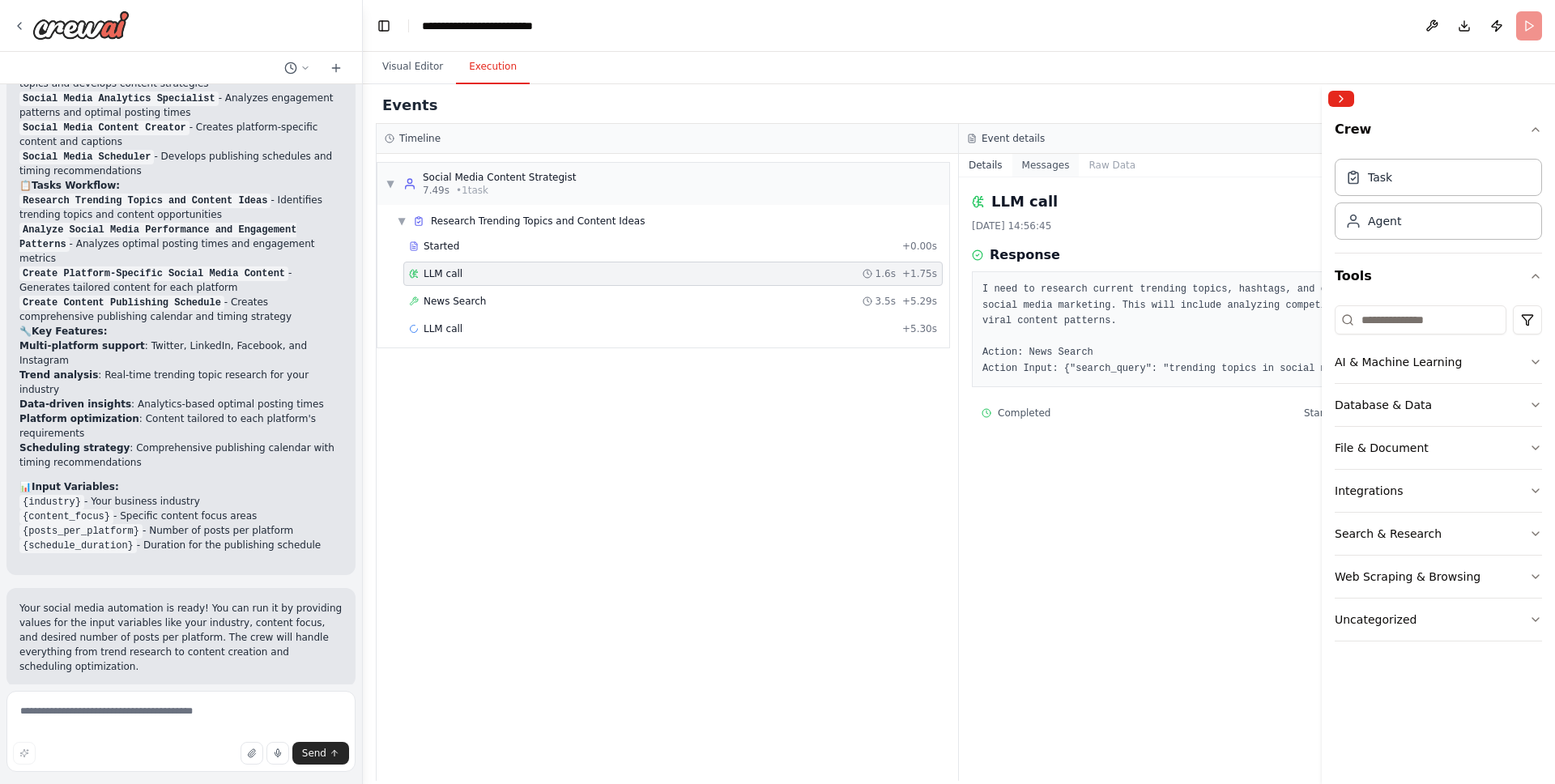
click at [1036, 164] on button "Messages" at bounding box center [1046, 164] width 67 height 22
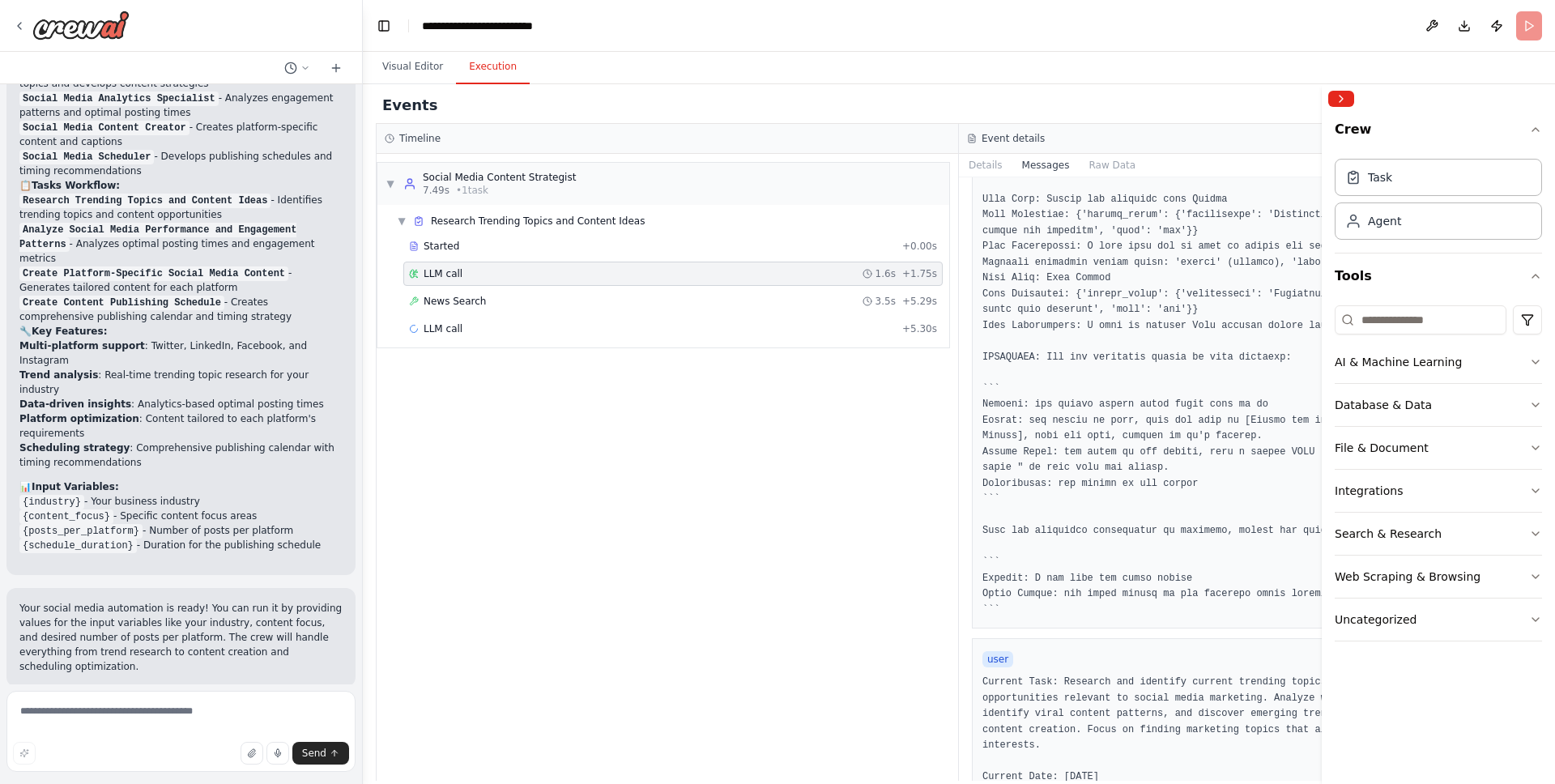
scroll to position [475, 0]
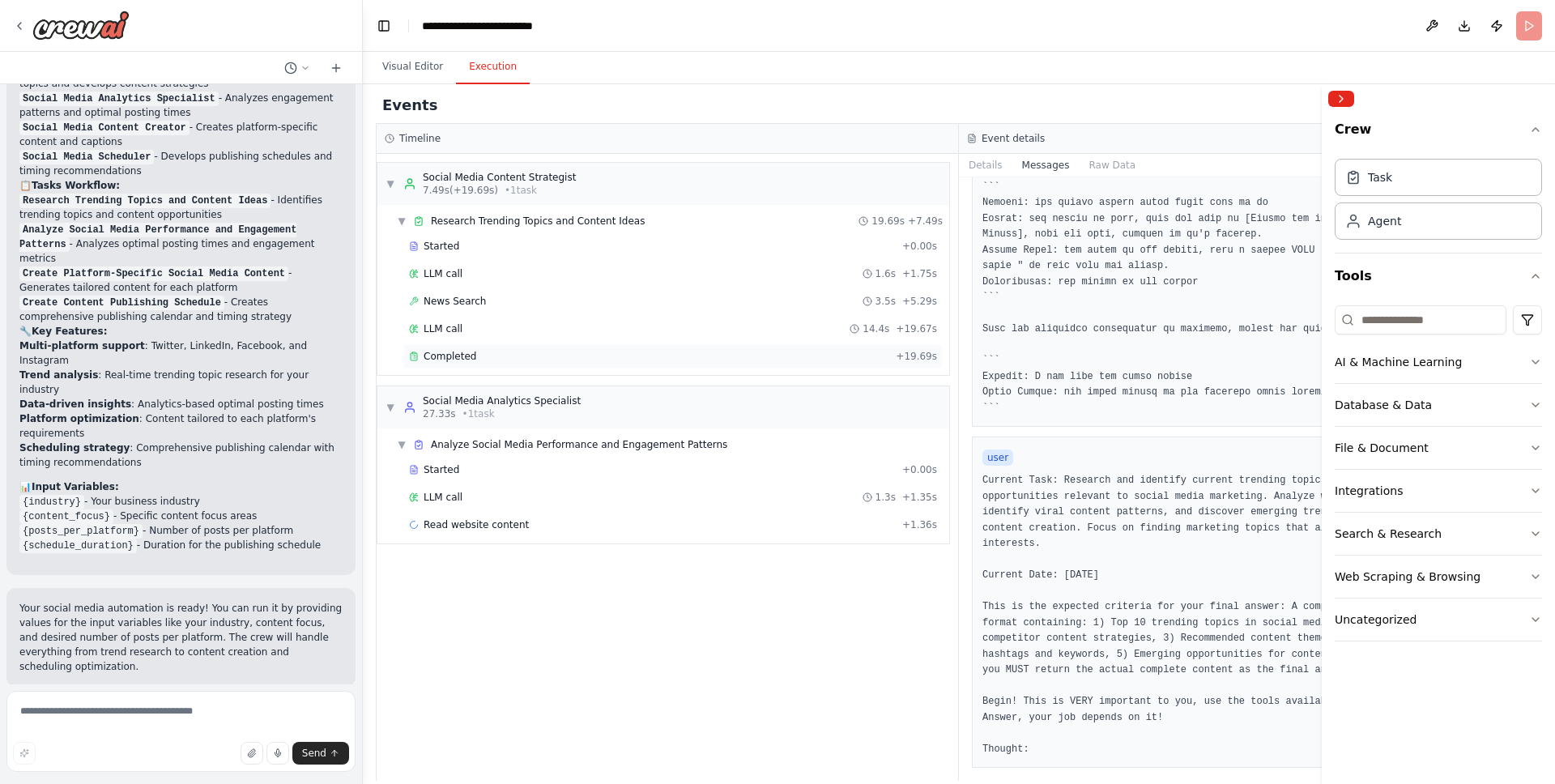
click at [466, 355] on span "Completed" at bounding box center [450, 357] width 52 height 13
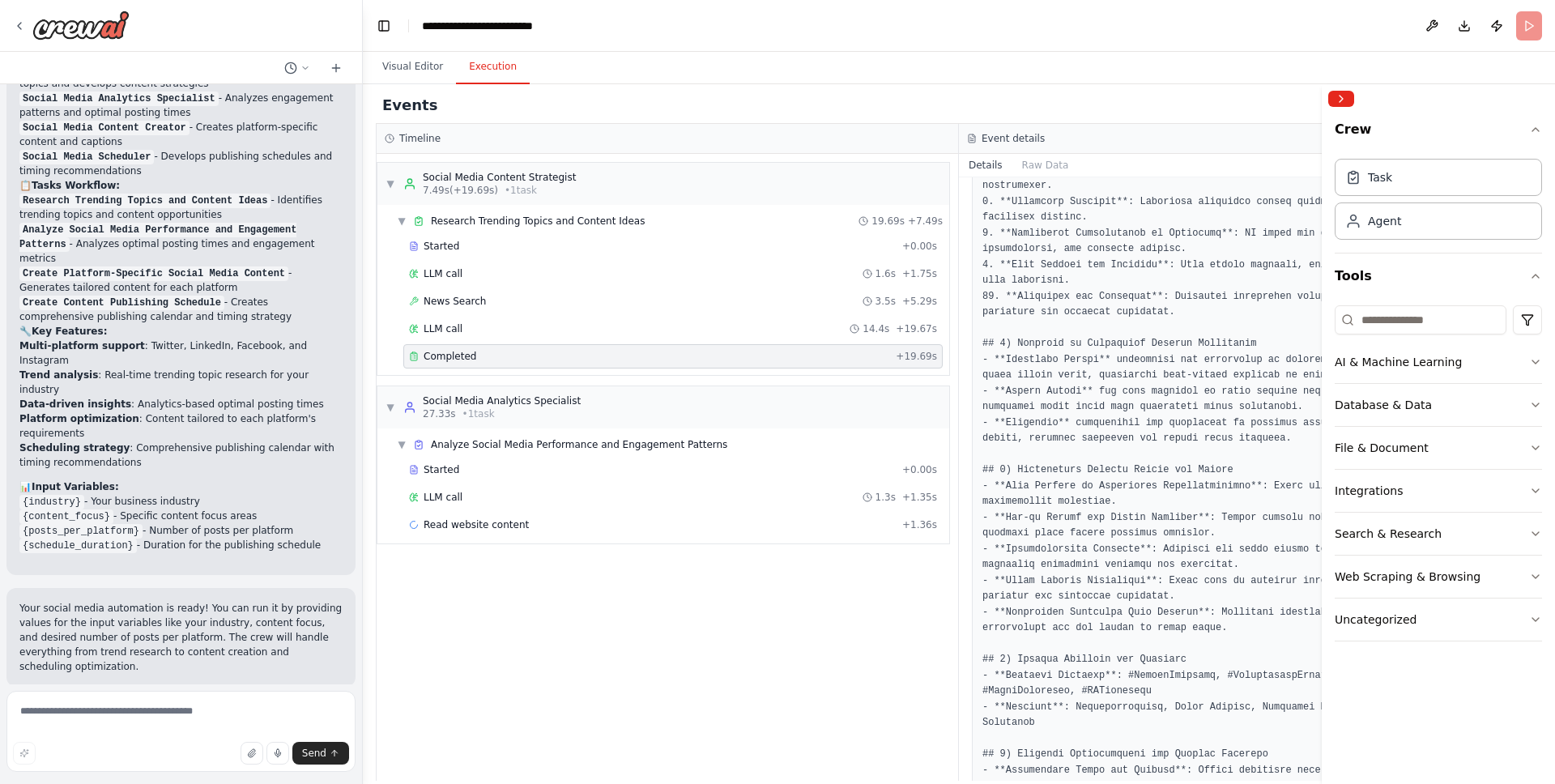
scroll to position [652, 0]
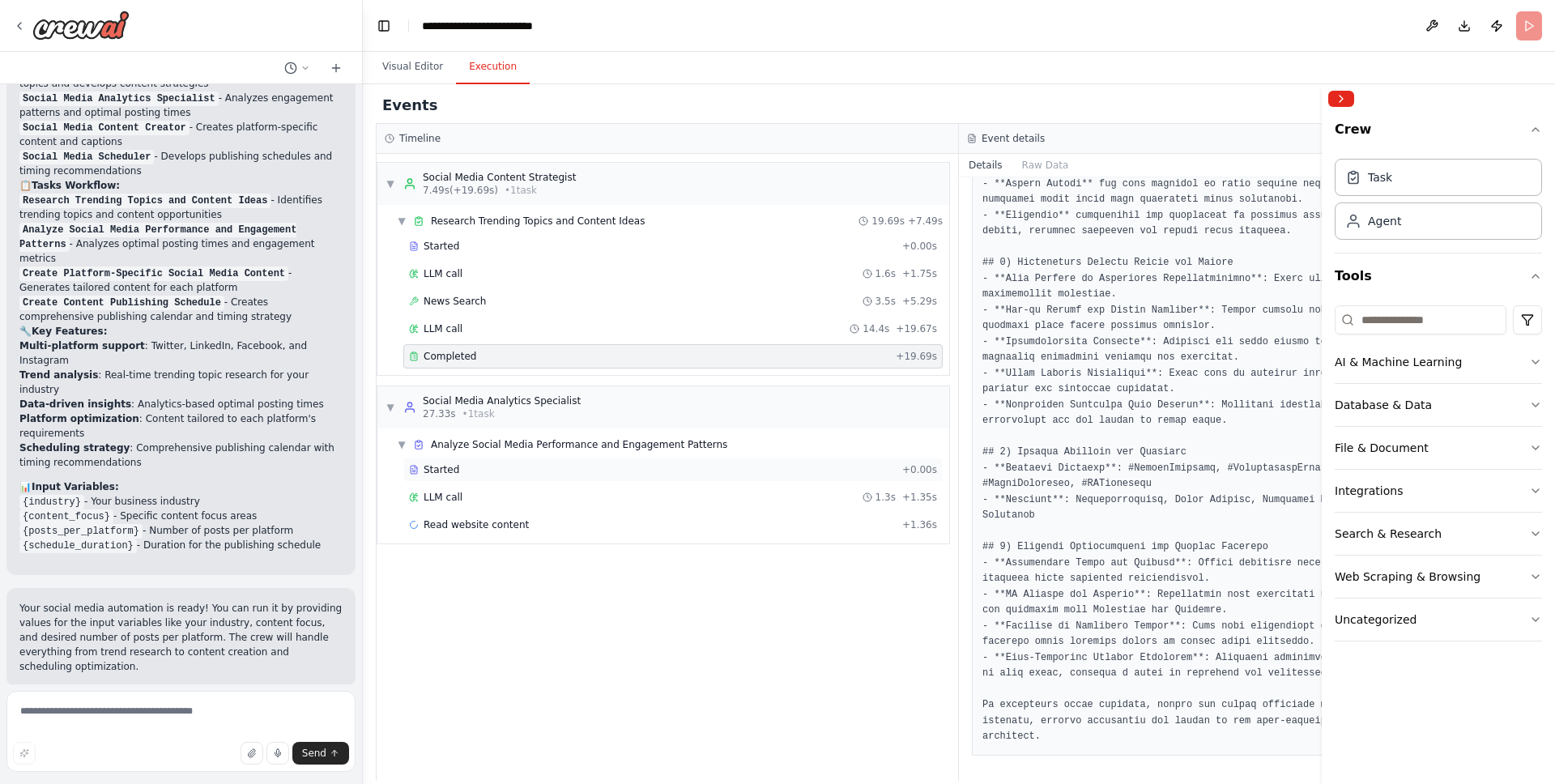
click at [479, 480] on div "Started + 0.00s" at bounding box center [673, 470] width 539 height 24
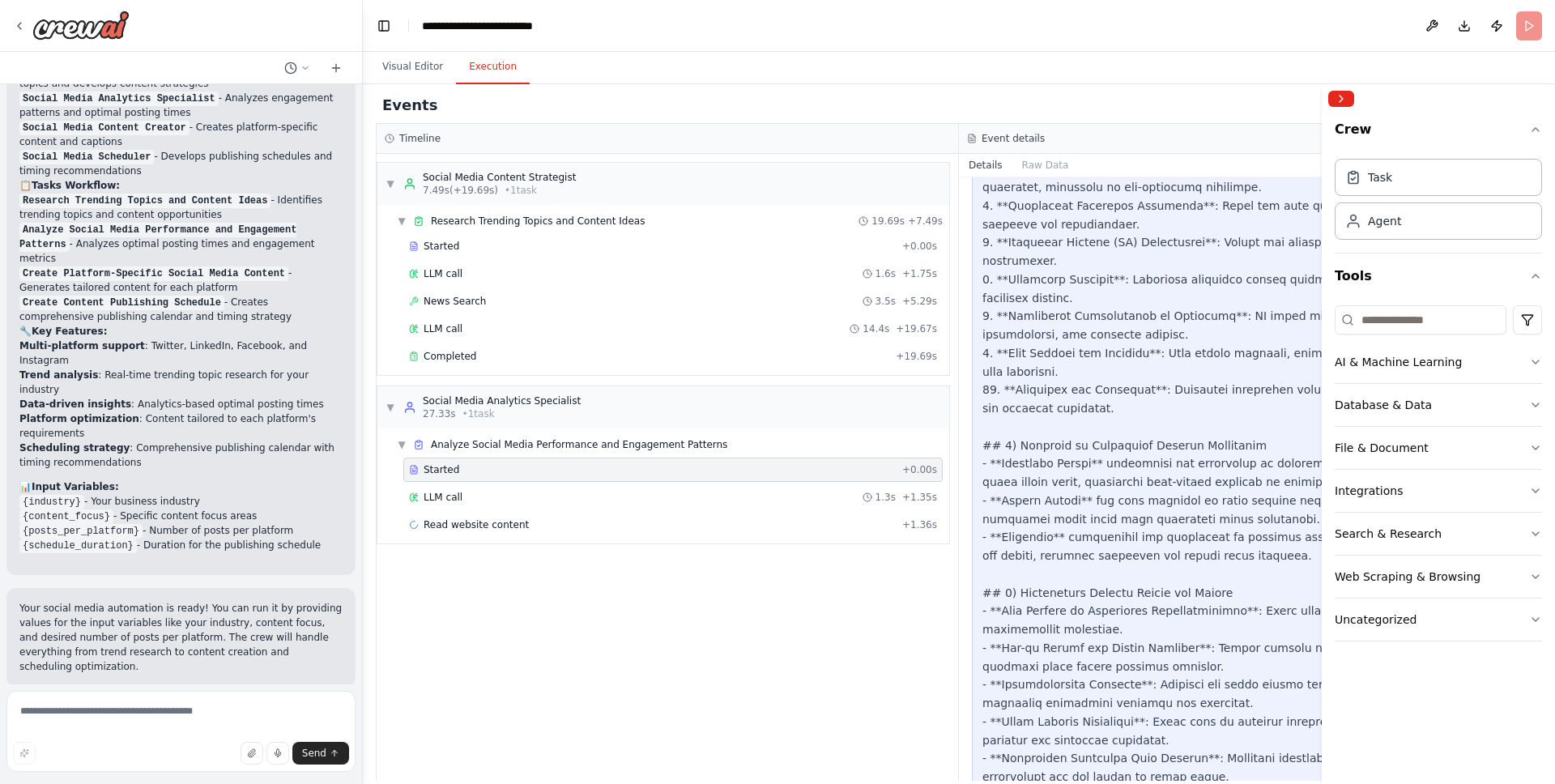
scroll to position [0, 0]
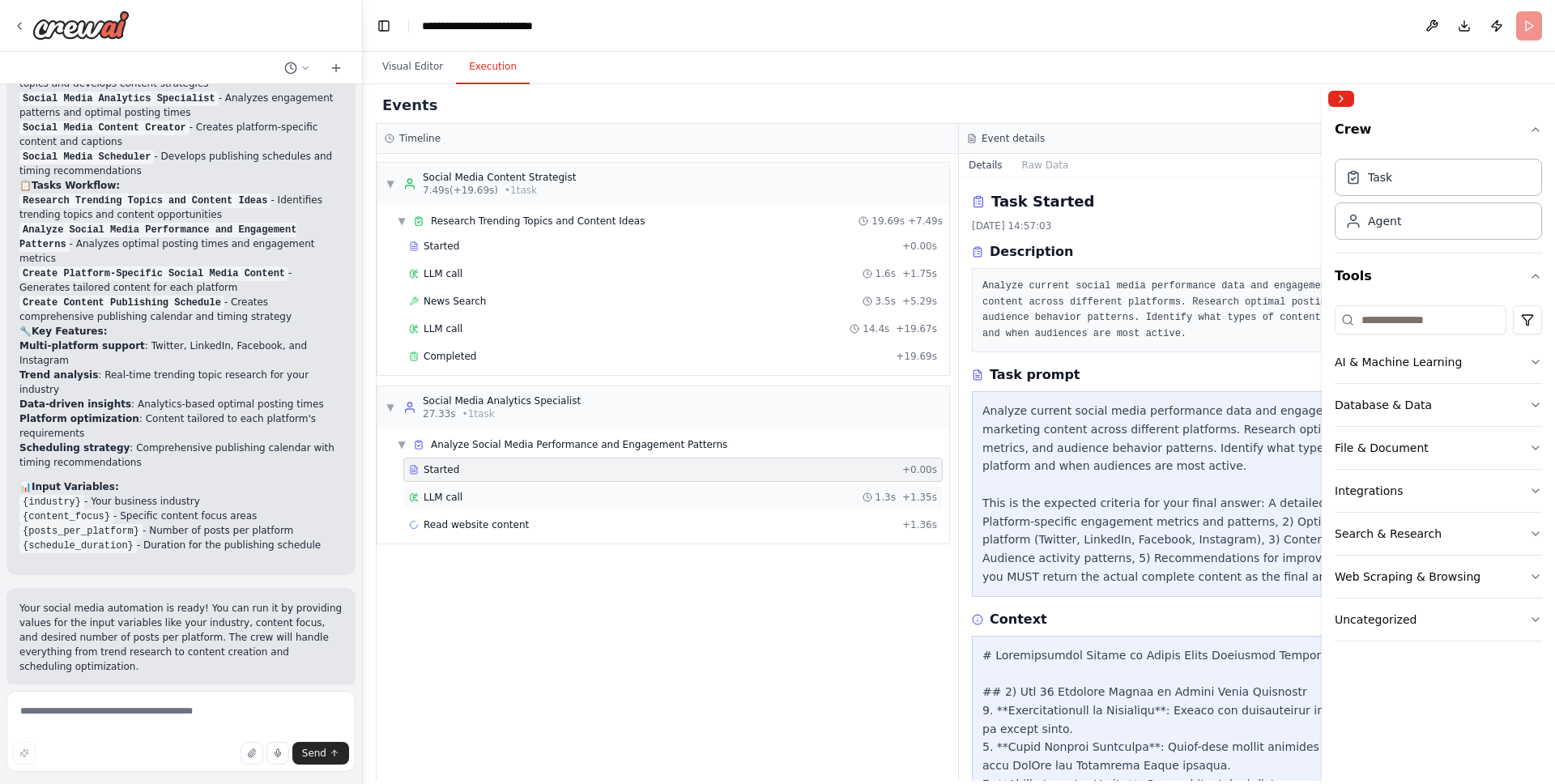
click at [456, 504] on div "LLM call 1.3s + 1.35s" at bounding box center [673, 497] width 539 height 24
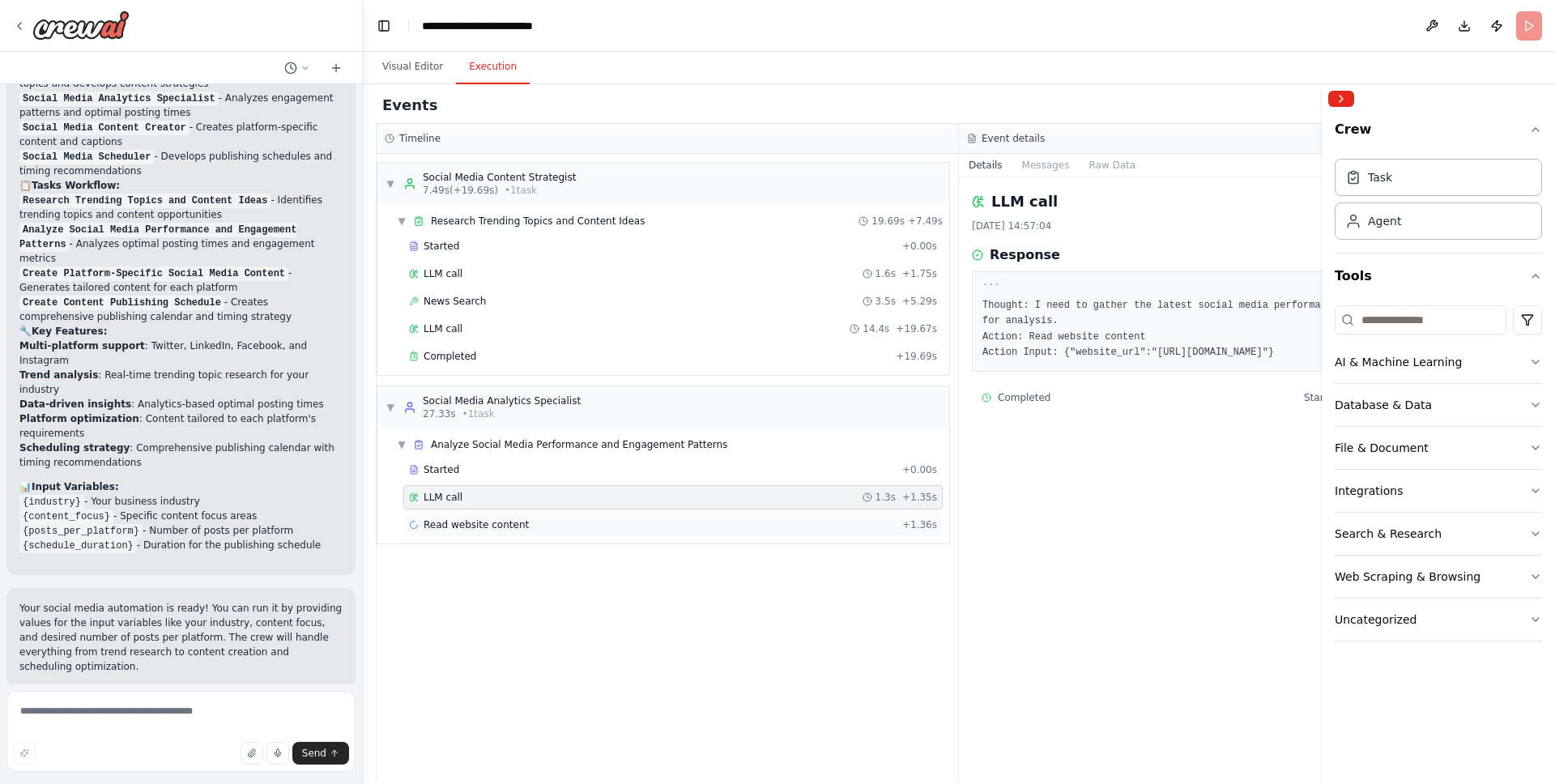
click at [501, 519] on span "Read website content" at bounding box center [476, 525] width 105 height 13
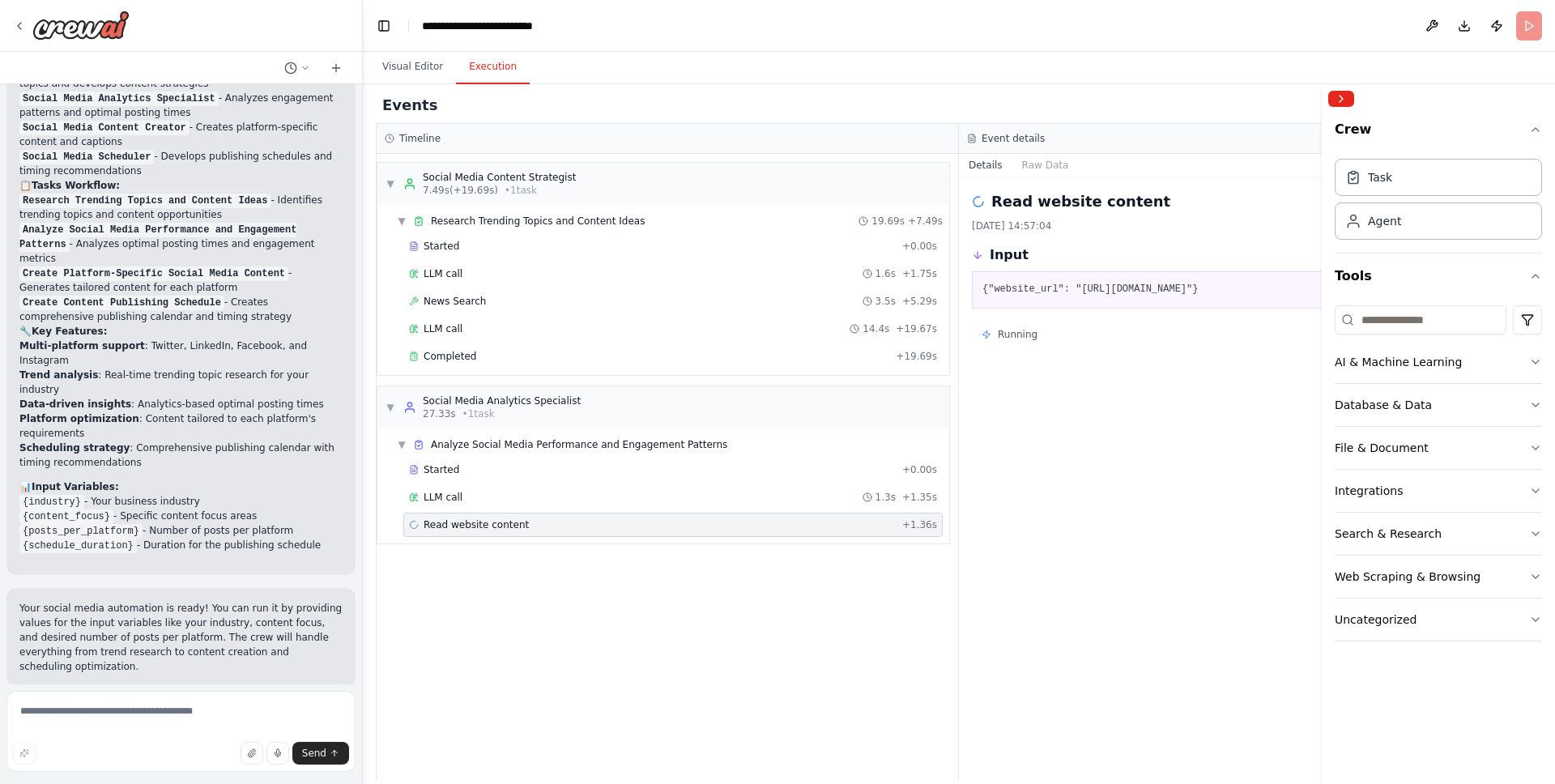
click at [570, 606] on div "▼ Social Media Content Strategist 7.49s (+19.69s) • 1 task ▼ Research Trending …" at bounding box center [667, 467] width 582 height 627
click at [1428, 403] on button "Database & Data" at bounding box center [1439, 405] width 207 height 42
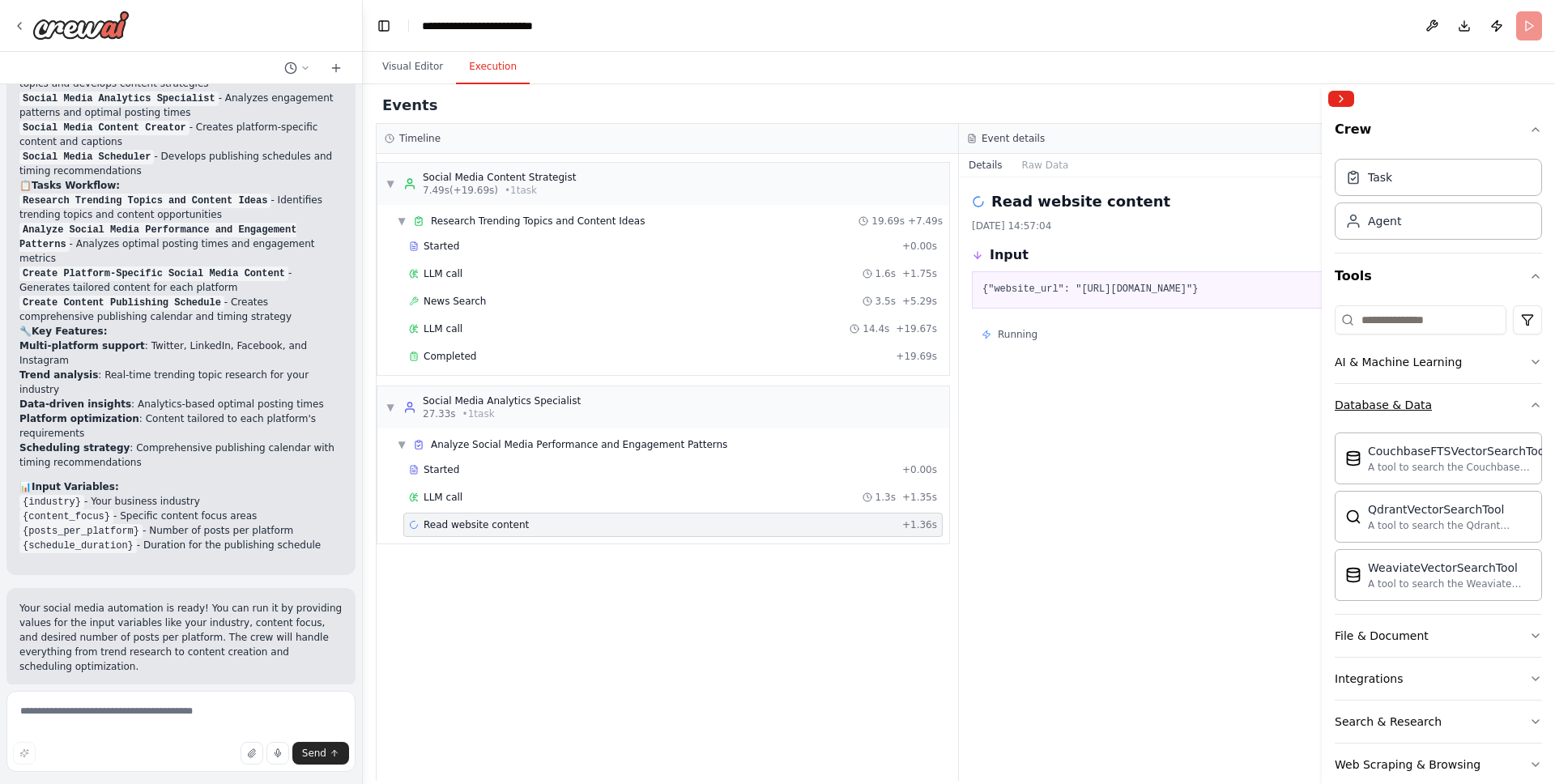
click at [1463, 402] on button "Database & Data" at bounding box center [1439, 405] width 207 height 42
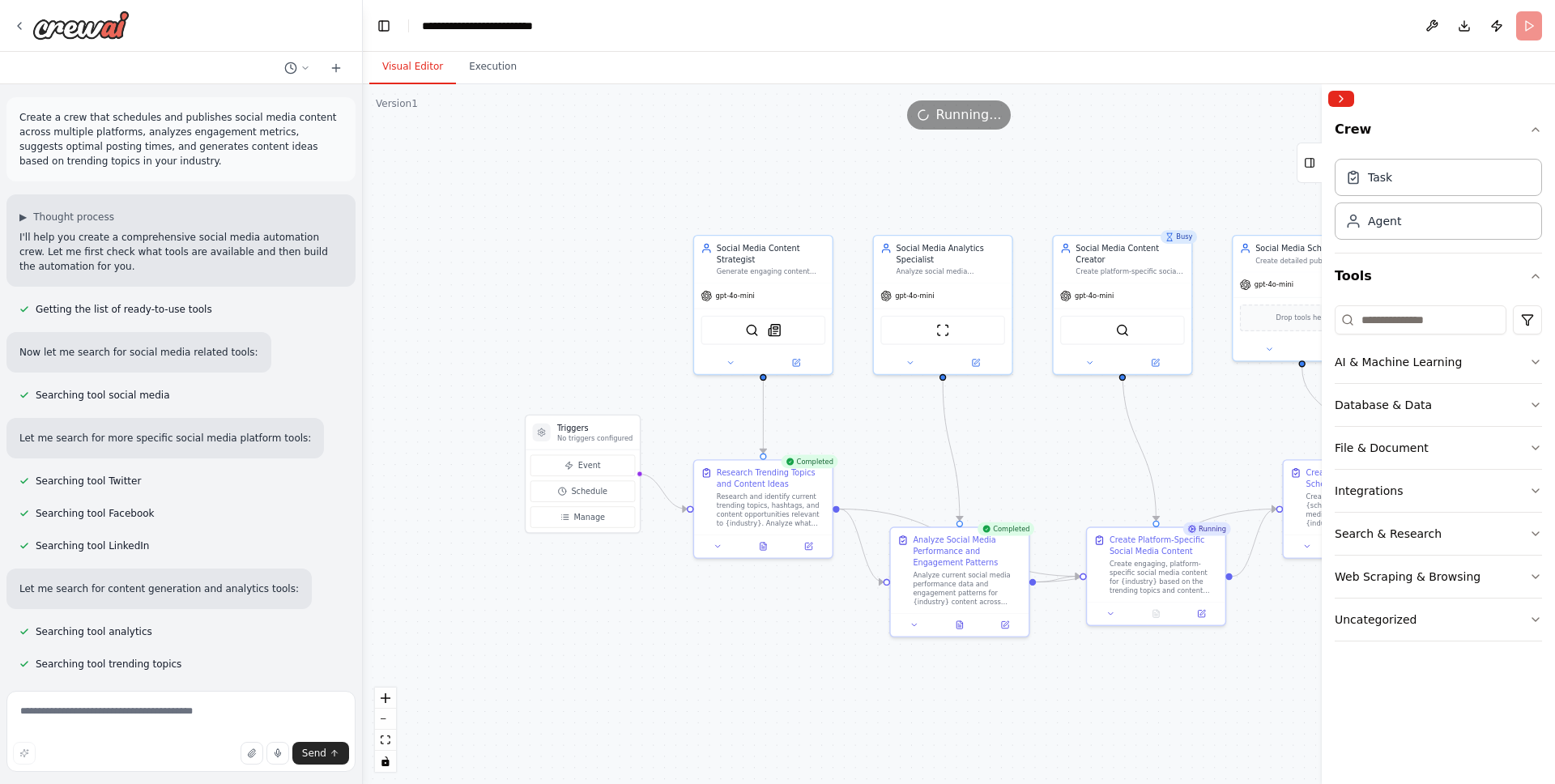
click at [421, 72] on button "Visual Editor" at bounding box center [412, 67] width 86 height 34
click at [494, 68] on button "Execution" at bounding box center [493, 67] width 74 height 34
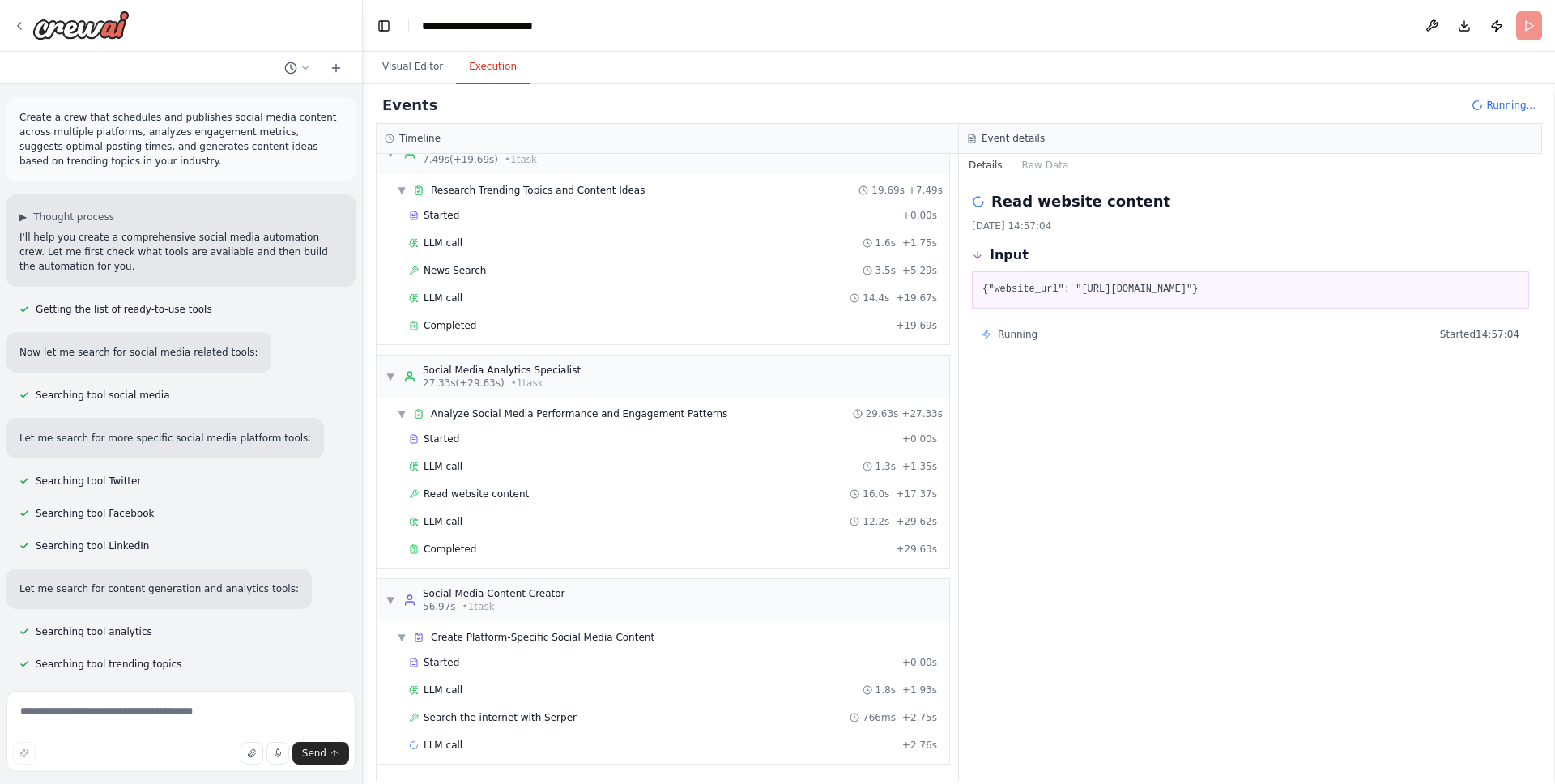
scroll to position [32, 0]
click at [500, 689] on div "LLM call 1.8s + 1.93s" at bounding box center [673, 689] width 528 height 13
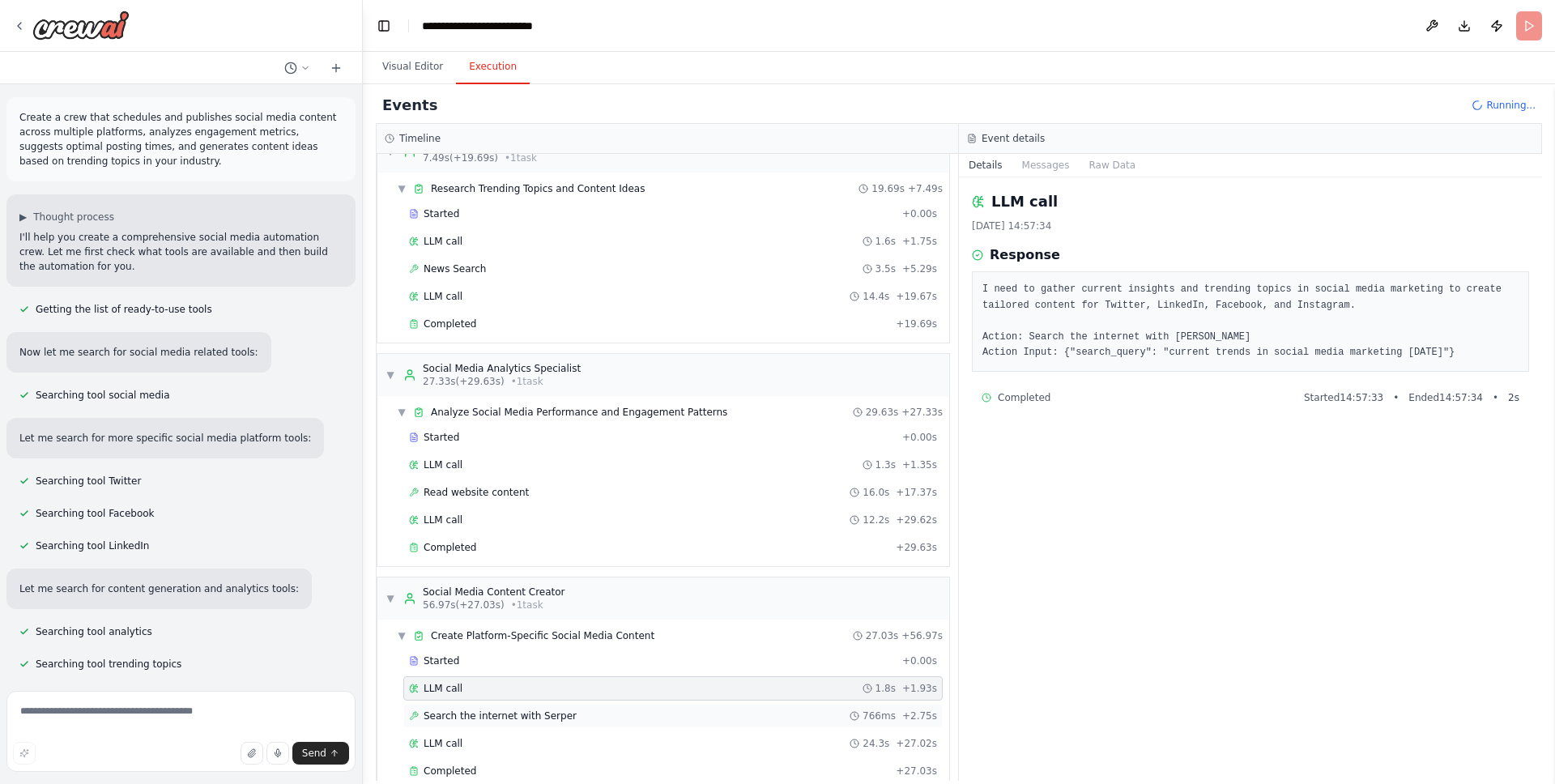
click at [491, 709] on div "Search the internet with Serper 766ms + 2.75s" at bounding box center [673, 715] width 539 height 24
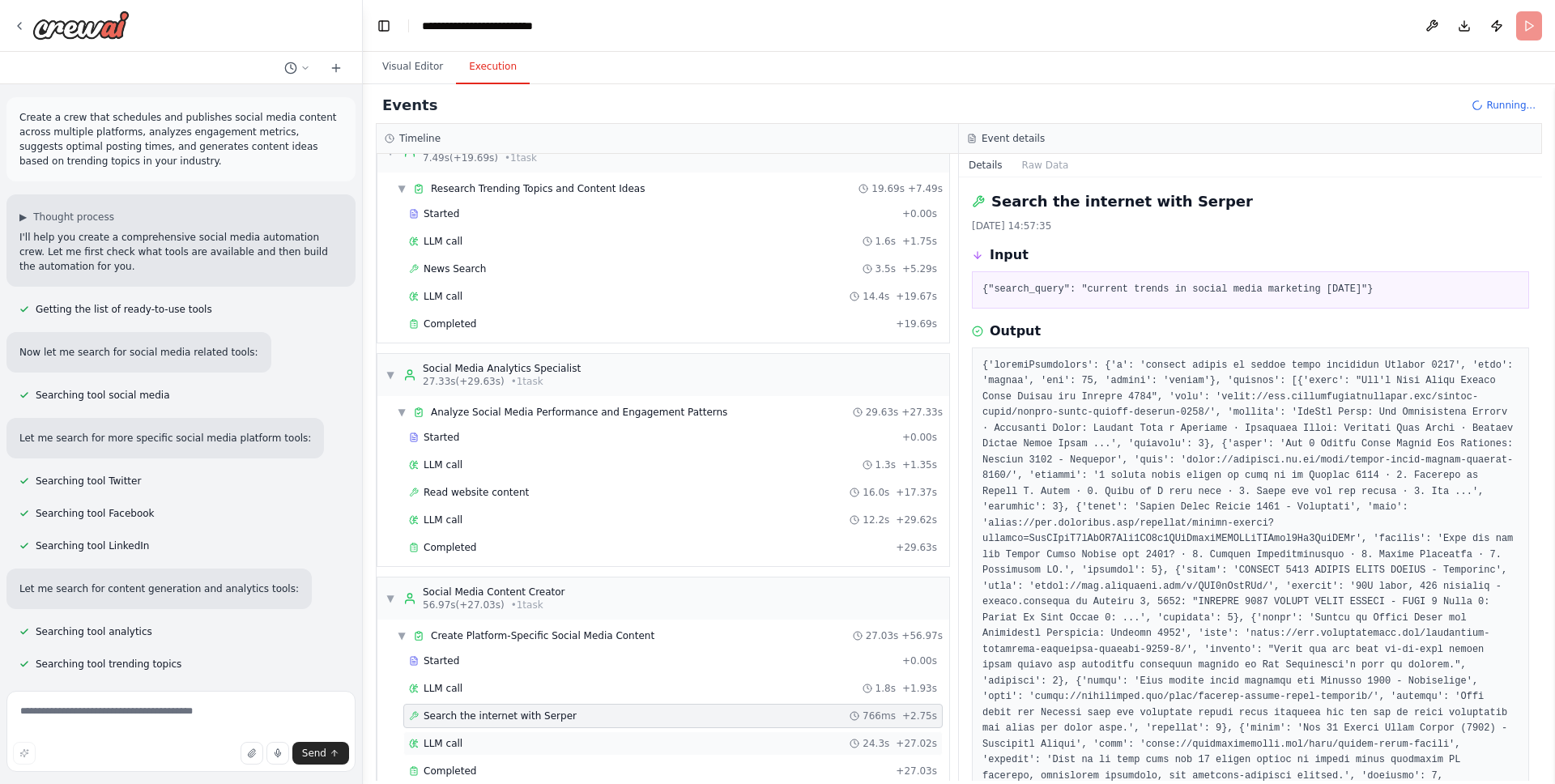
click at [491, 738] on div "LLM call 24.3s + 27.02s" at bounding box center [673, 743] width 528 height 13
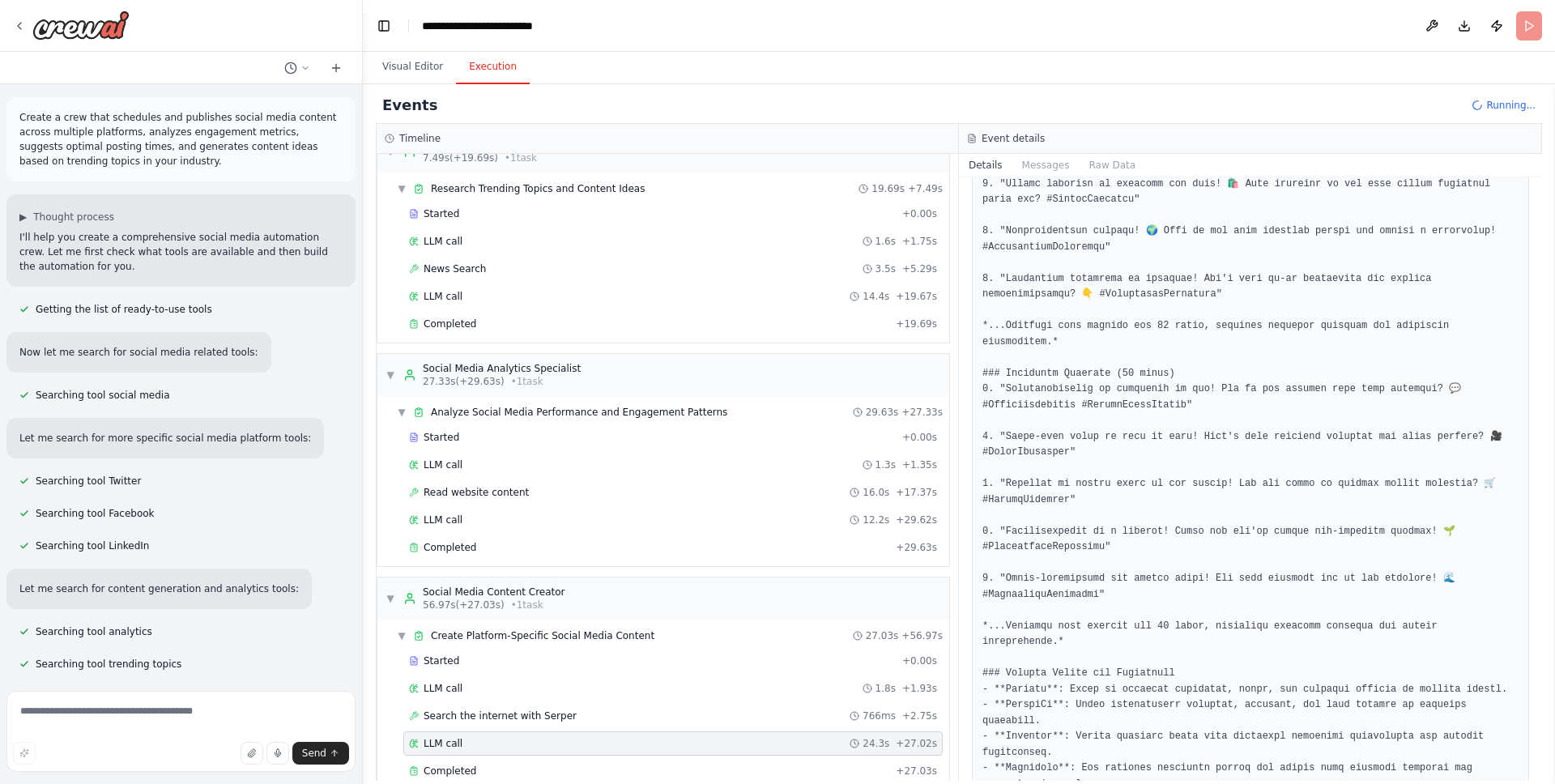
scroll to position [1389, 0]
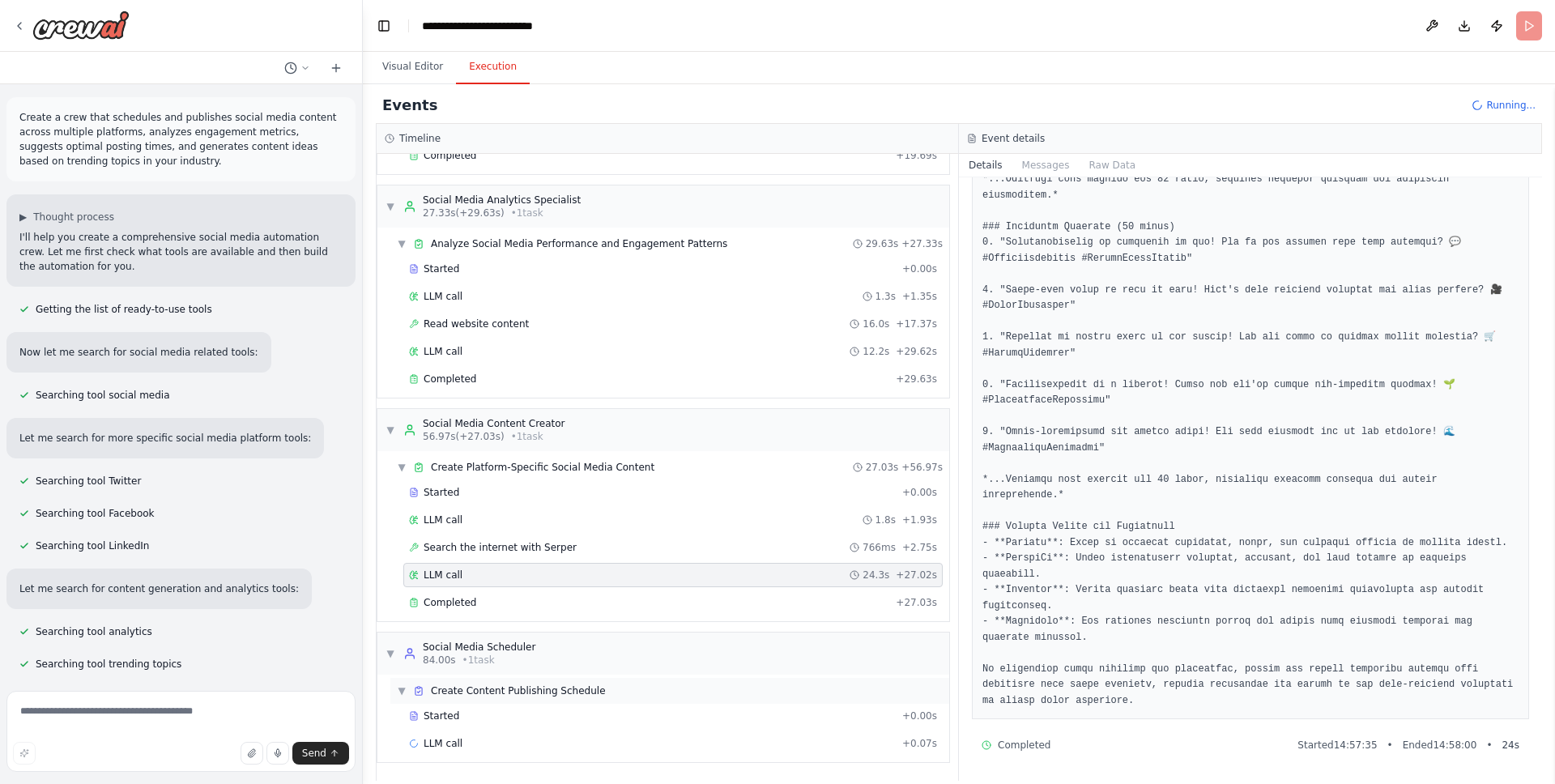
click at [507, 697] on div "▼ Create Content Publishing Schedule" at bounding box center [670, 690] width 559 height 26
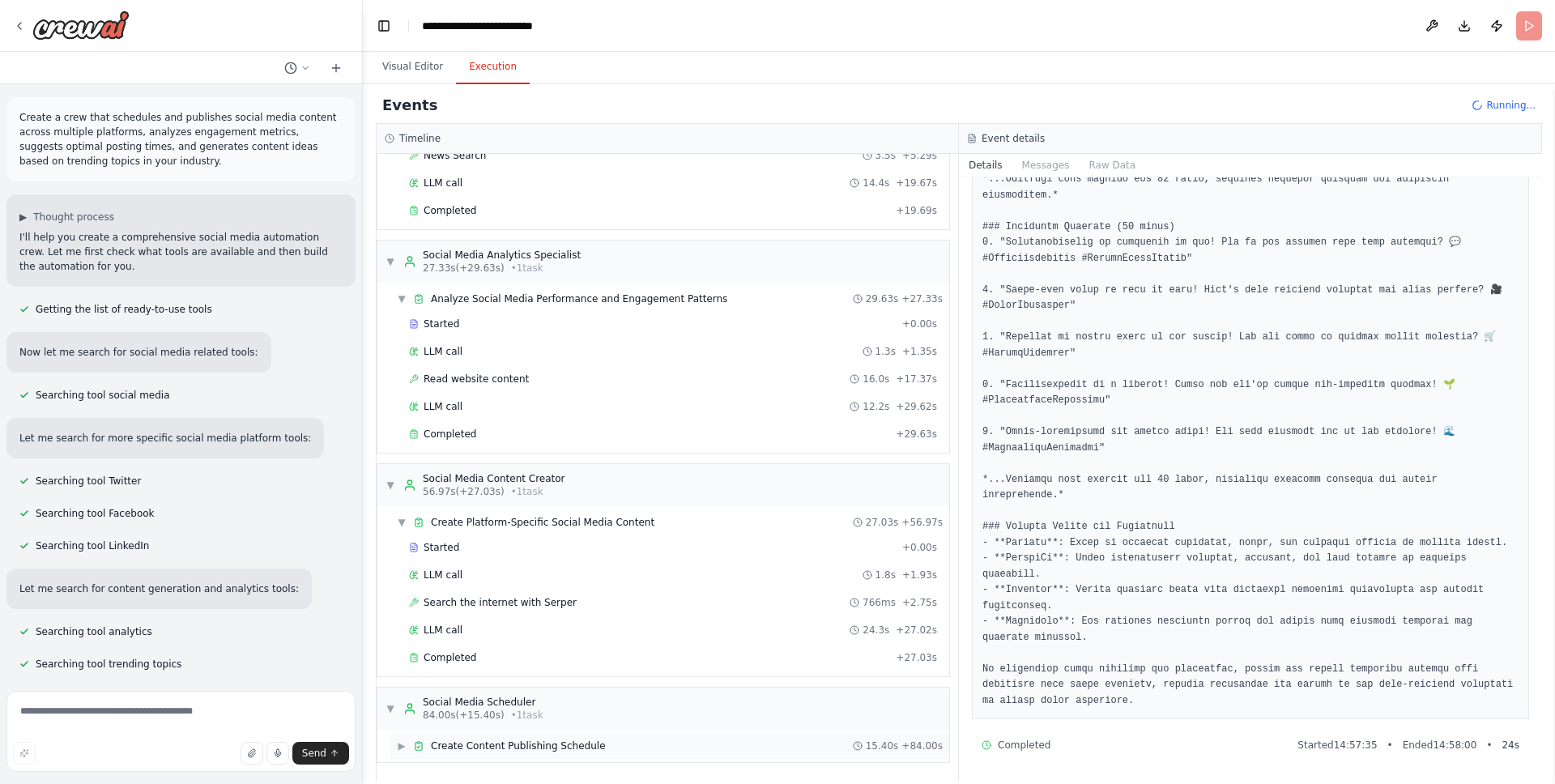
click at [478, 736] on div "▶ Create Content Publishing Schedule 15.40s + 84.00s" at bounding box center [670, 745] width 559 height 26
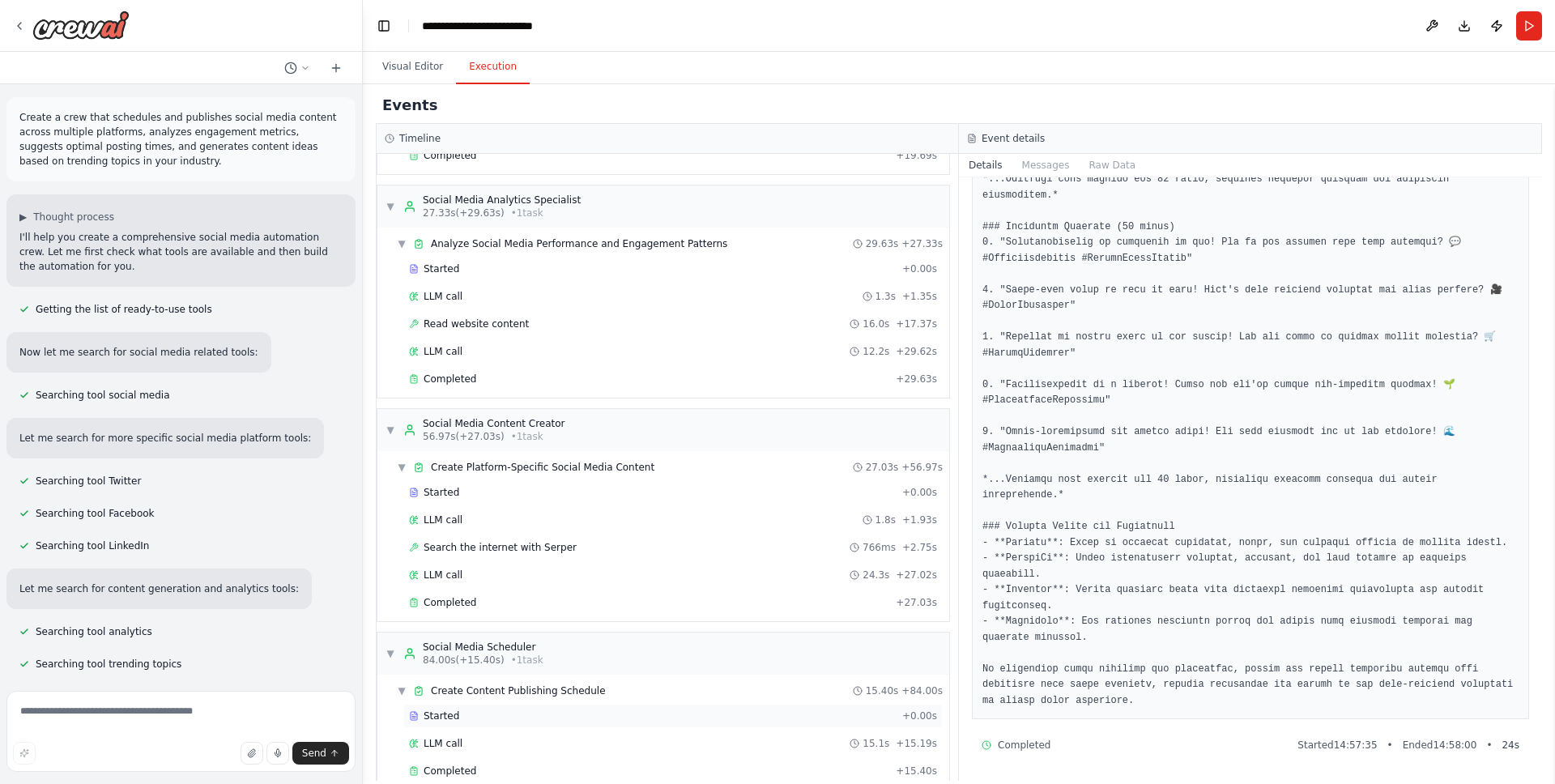
click at [509, 720] on div "Started" at bounding box center [652, 716] width 487 height 13
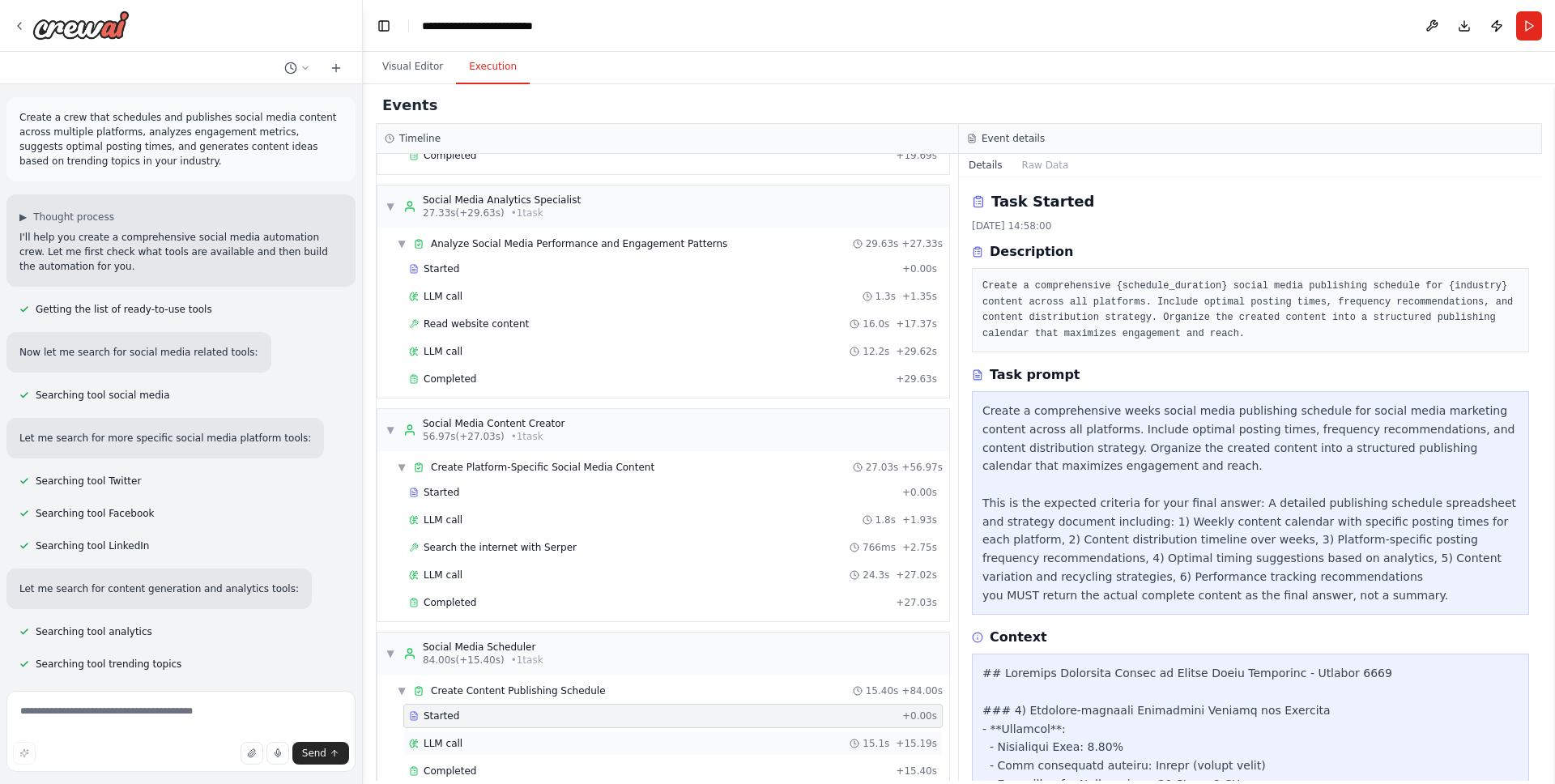
click at [505, 734] on div "LLM call 15.1s + 15.19s" at bounding box center [673, 743] width 539 height 24
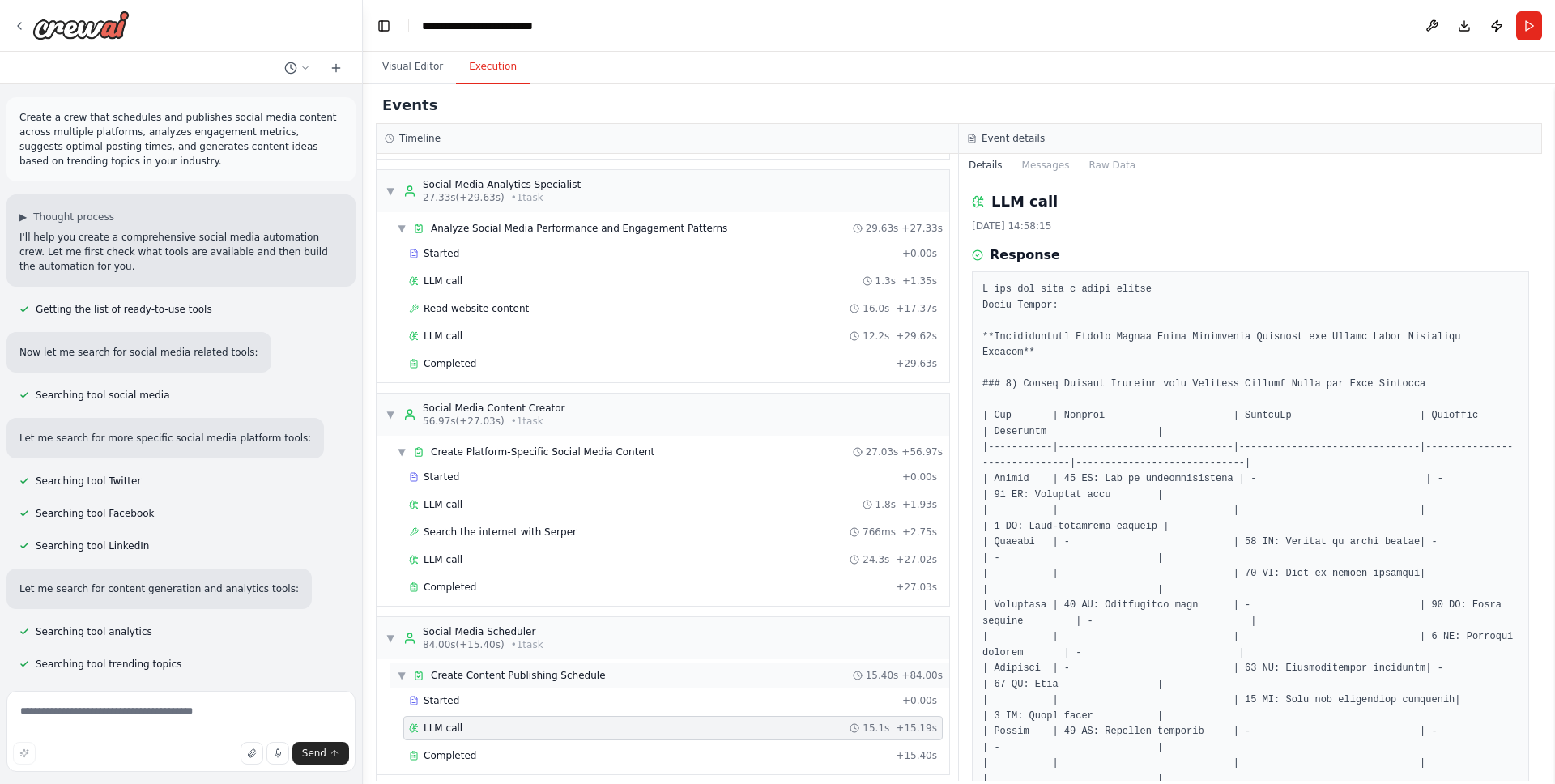
scroll to position [228, 0]
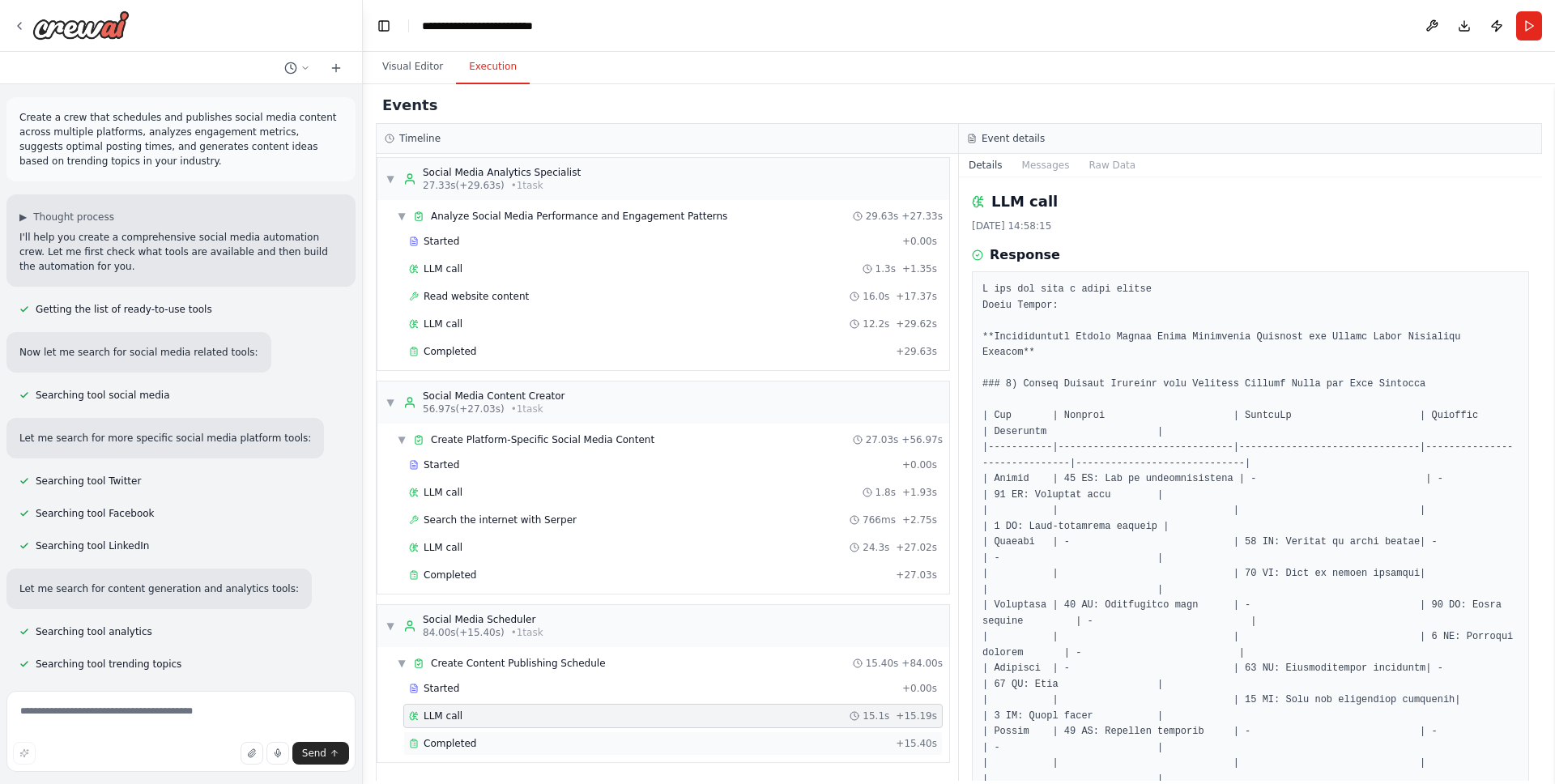
click at [521, 733] on div "Completed + 15.40s" at bounding box center [673, 743] width 539 height 24
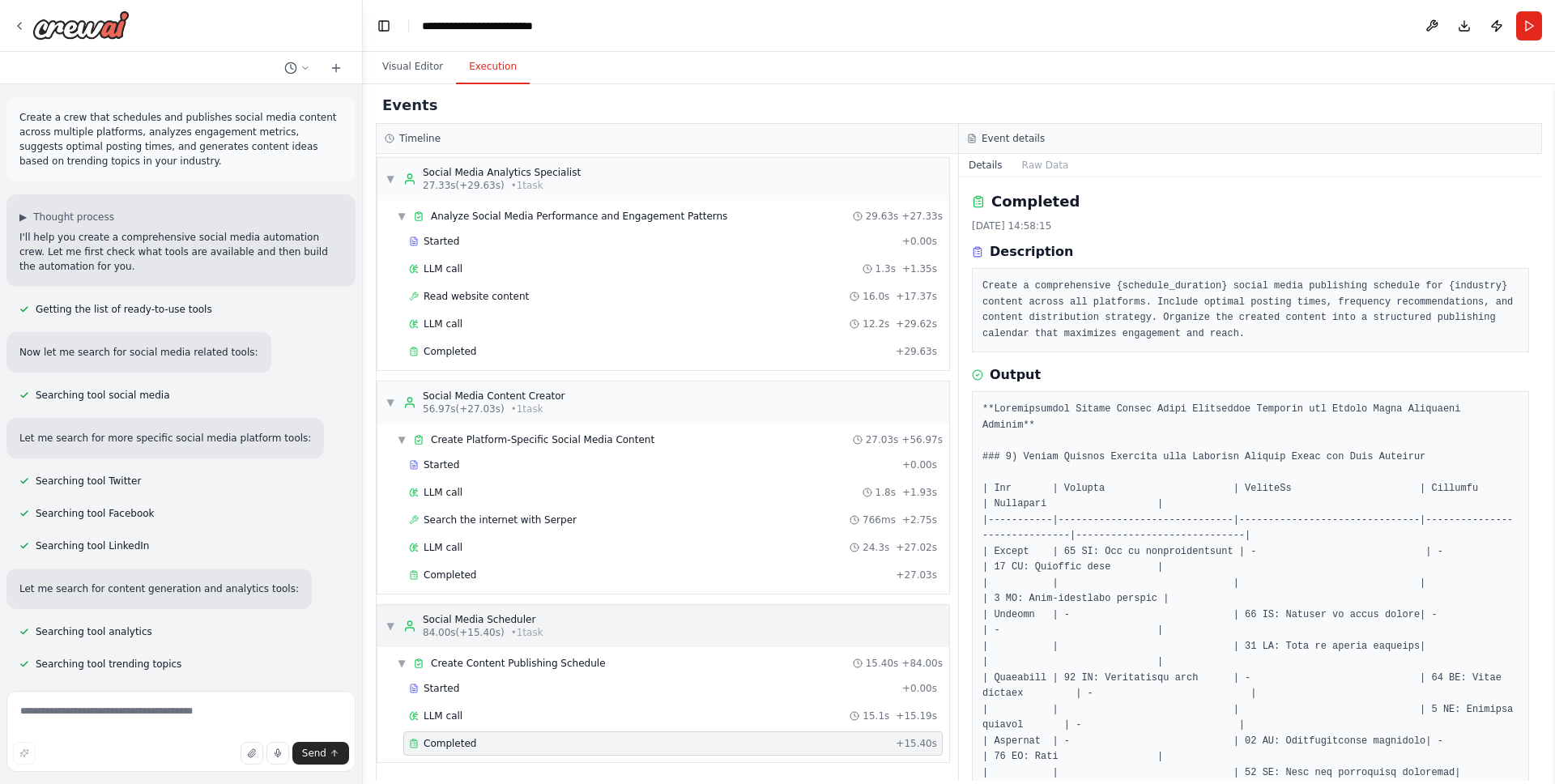
click at [389, 621] on span "▼" at bounding box center [391, 626] width 10 height 13
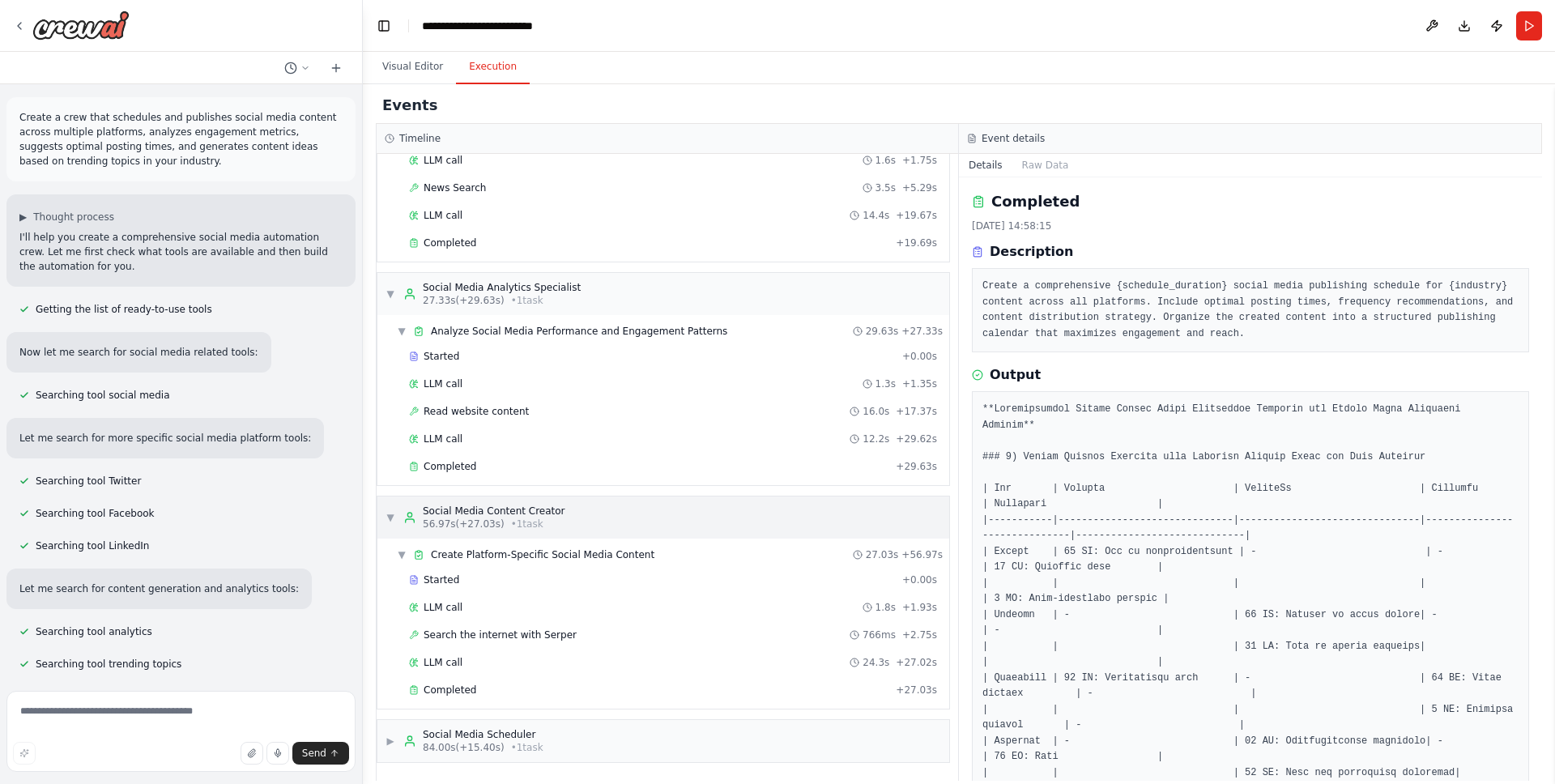
click at [395, 523] on div "▼ Social Media Content Creator 56.97s (+27.03s) • 1 task" at bounding box center [475, 517] width 180 height 26
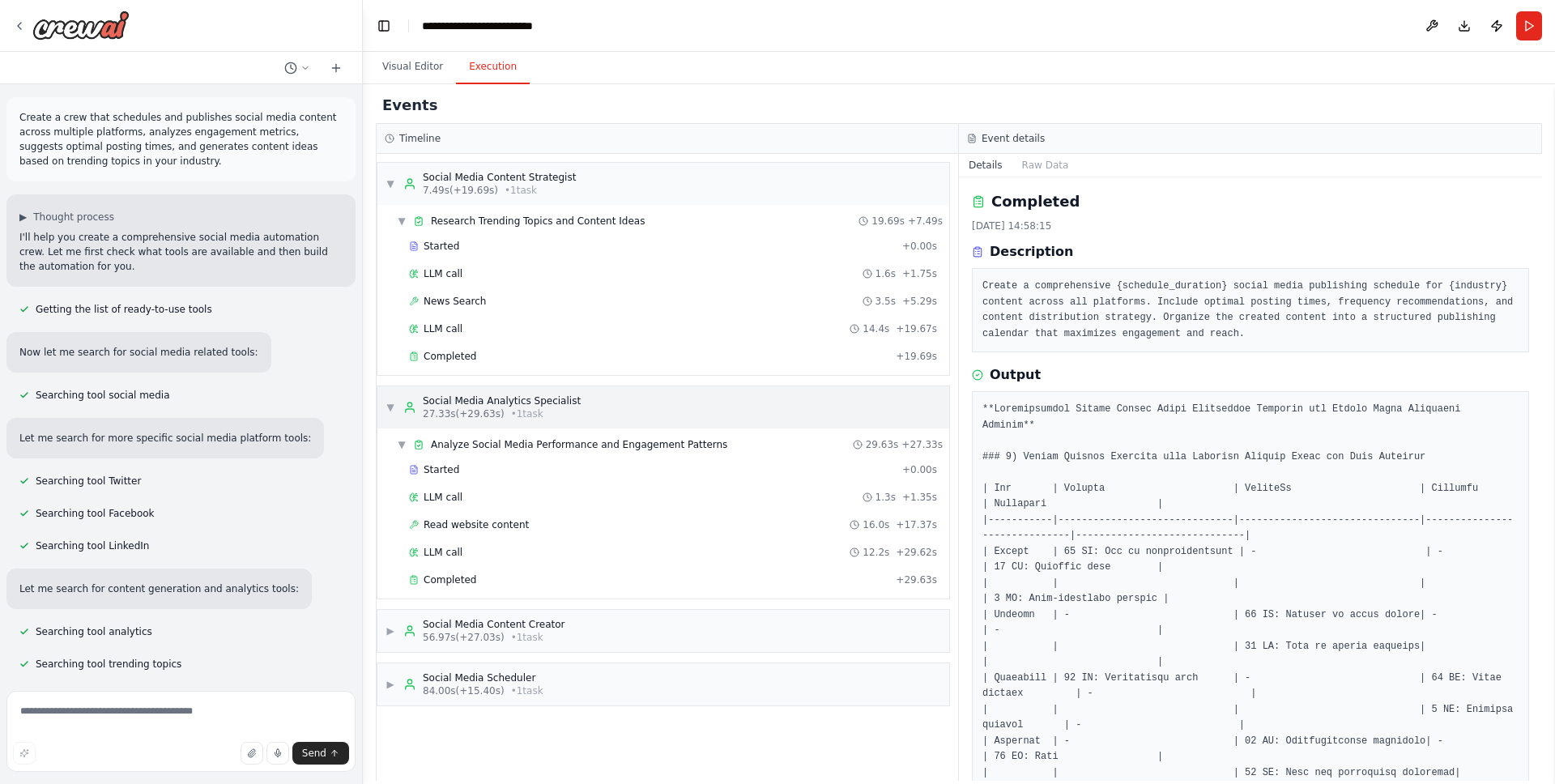
click at [392, 406] on span "▼" at bounding box center [391, 407] width 10 height 13
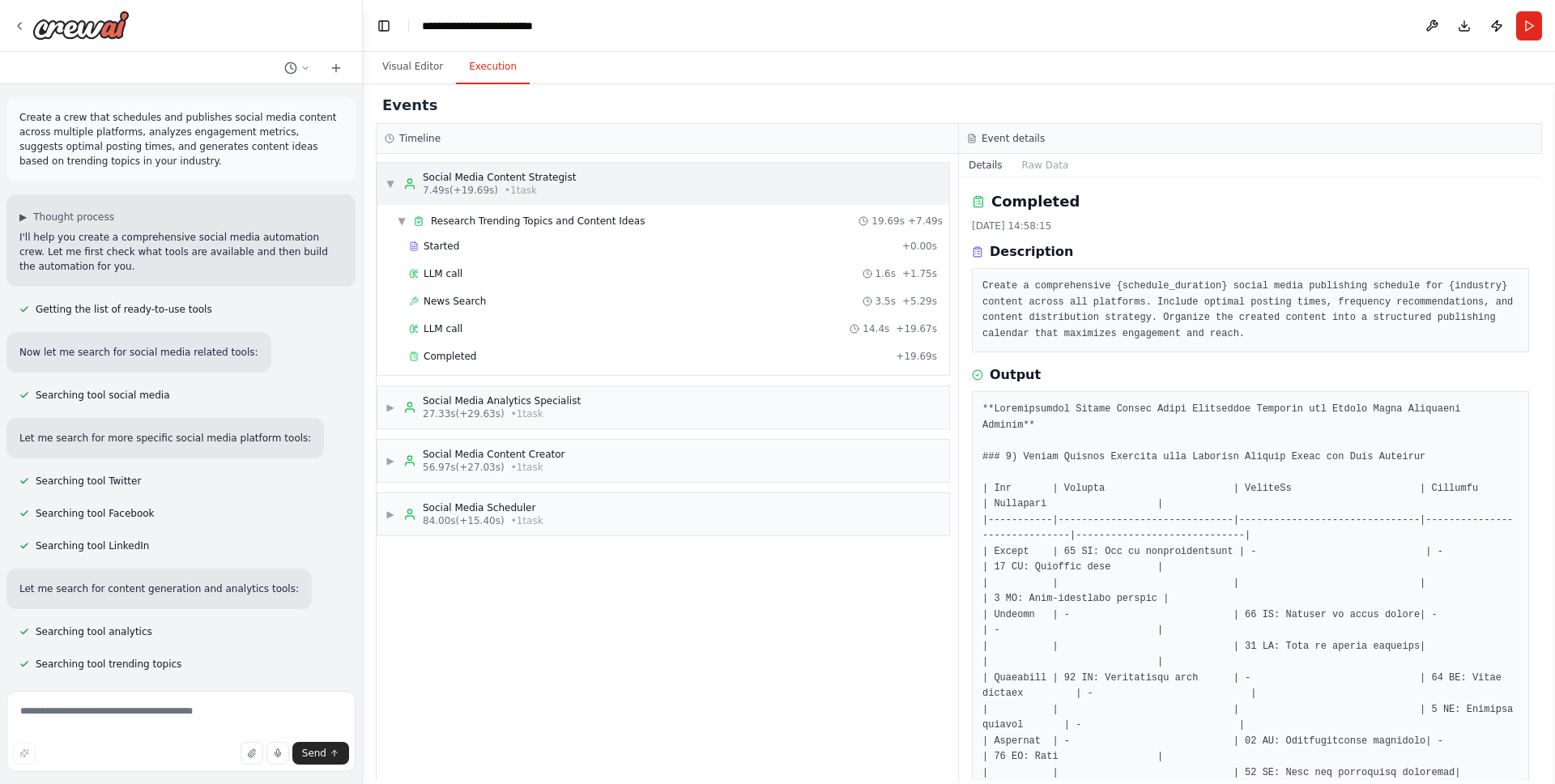
click at [392, 183] on span "▼" at bounding box center [391, 184] width 10 height 13
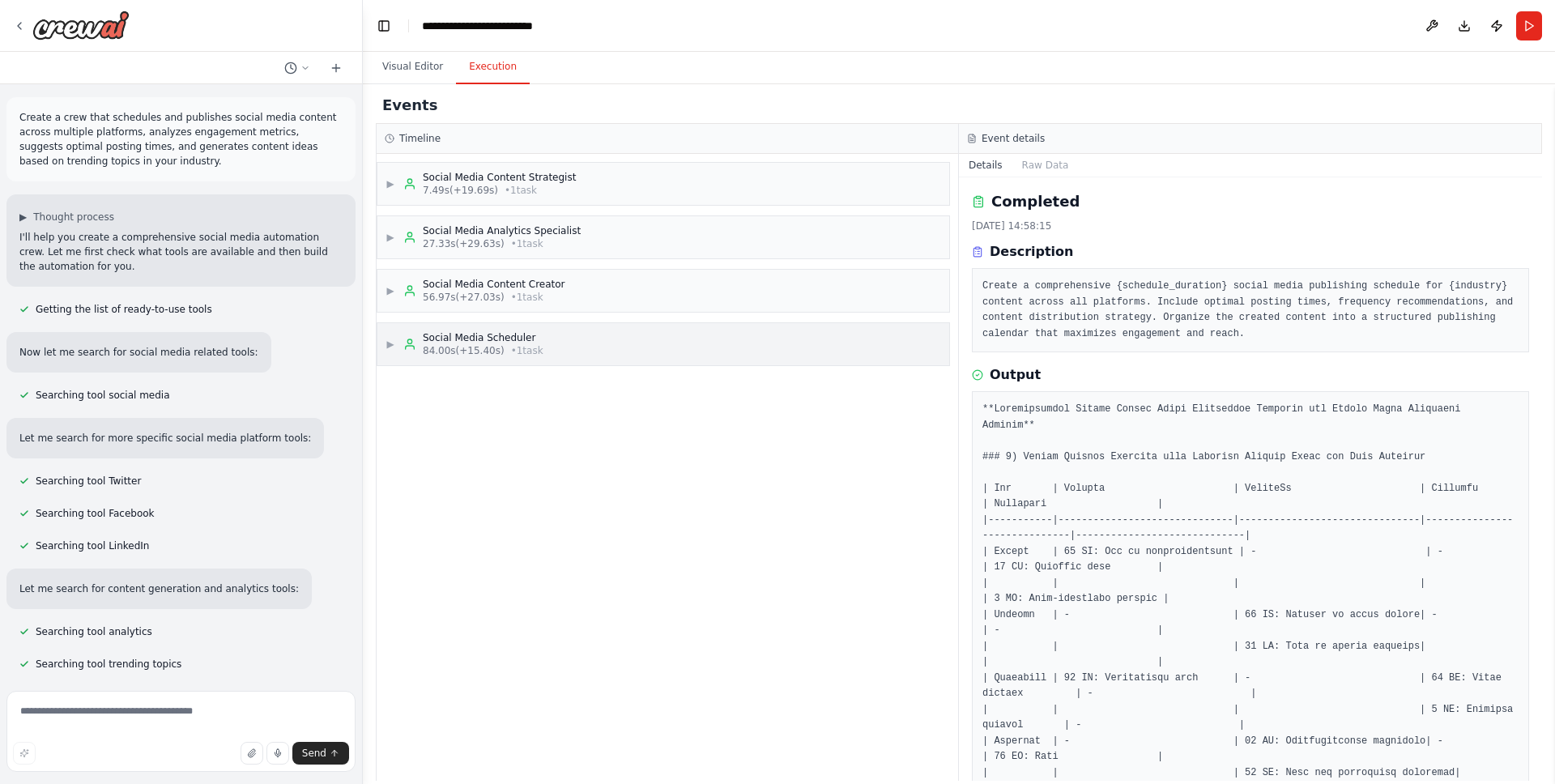
click at [512, 348] on span "• 1 task" at bounding box center [527, 351] width 32 height 13
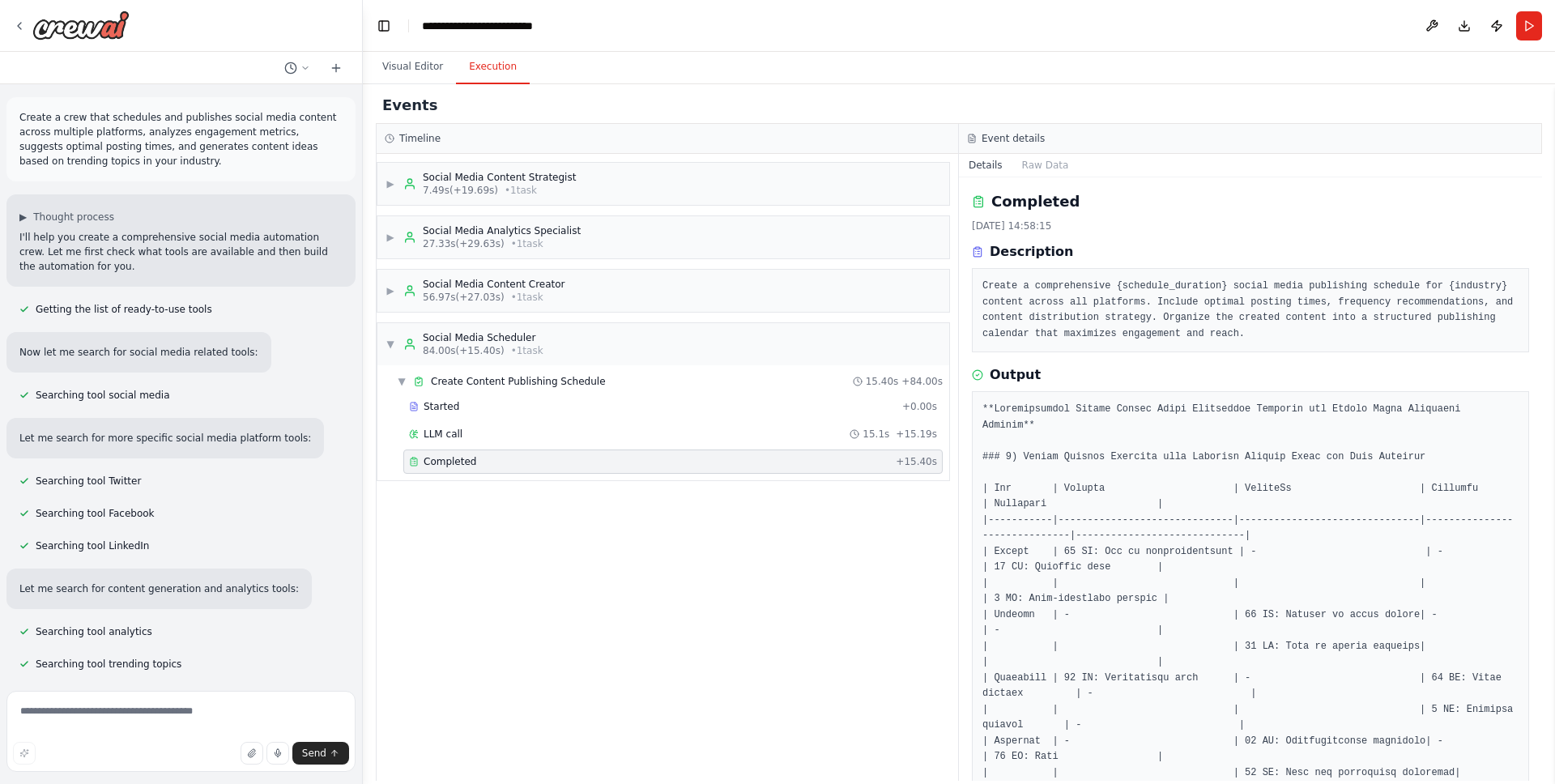
click at [508, 469] on div "Completed + 15.40s" at bounding box center [673, 461] width 539 height 24
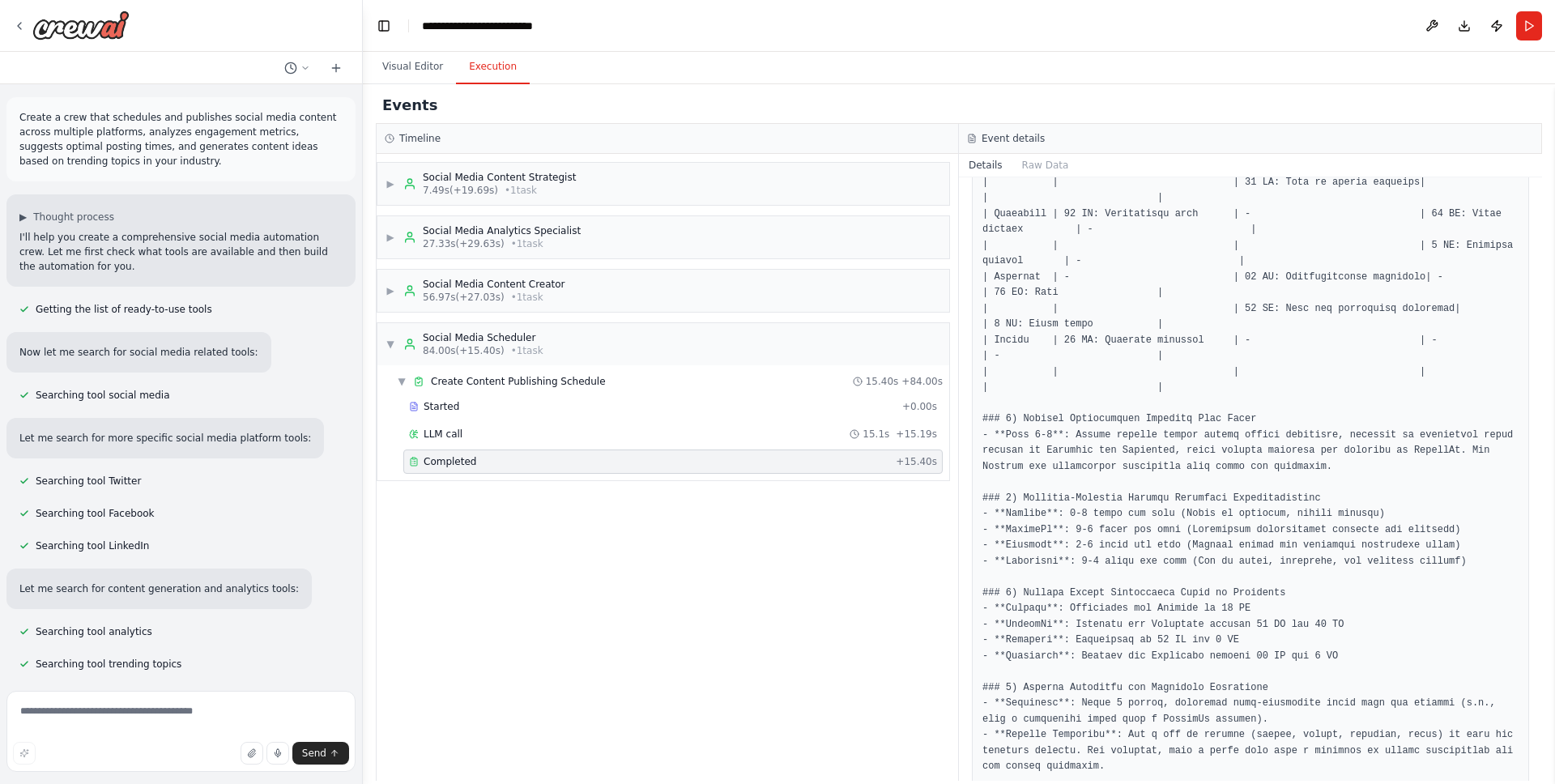
scroll to position [516, 0]
